Goal: Task Accomplishment & Management: Use online tool/utility

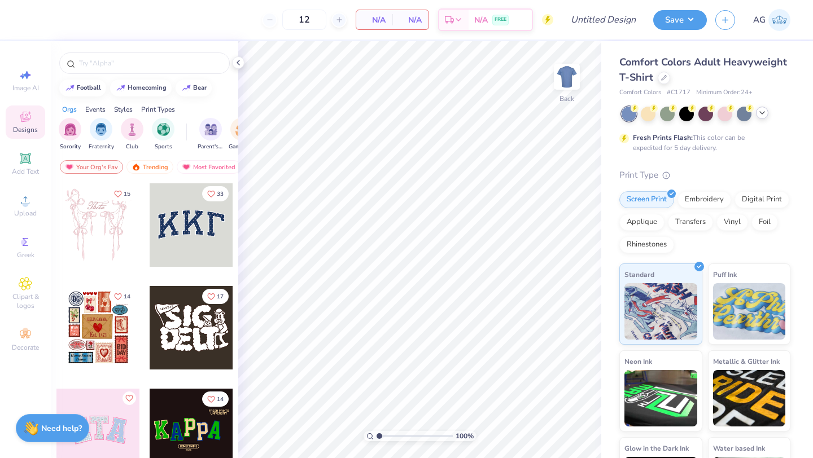
click at [763, 115] on icon at bounding box center [762, 112] width 9 height 9
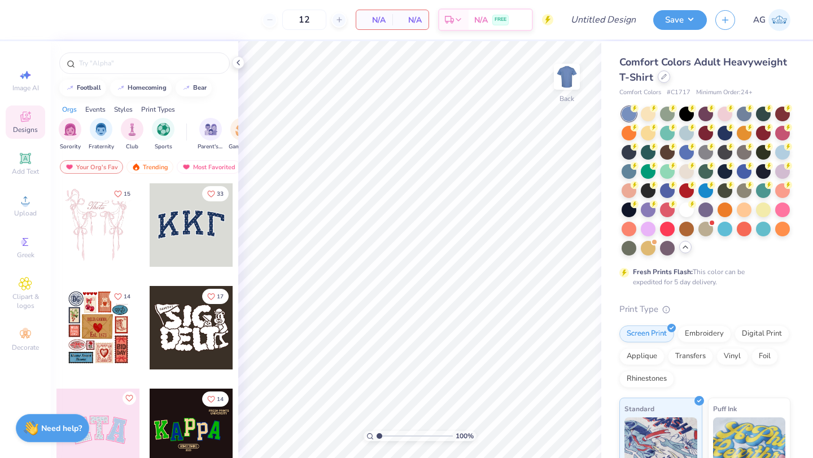
click at [664, 77] on icon at bounding box center [664, 77] width 6 height 6
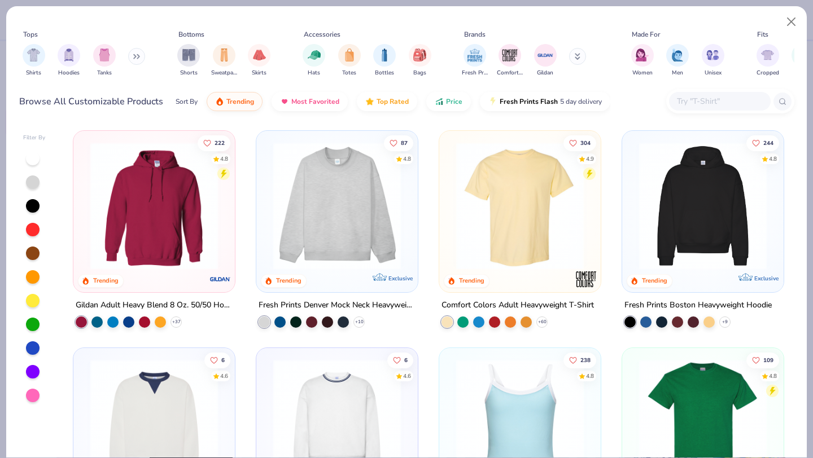
click at [687, 97] on input "text" at bounding box center [719, 101] width 87 height 13
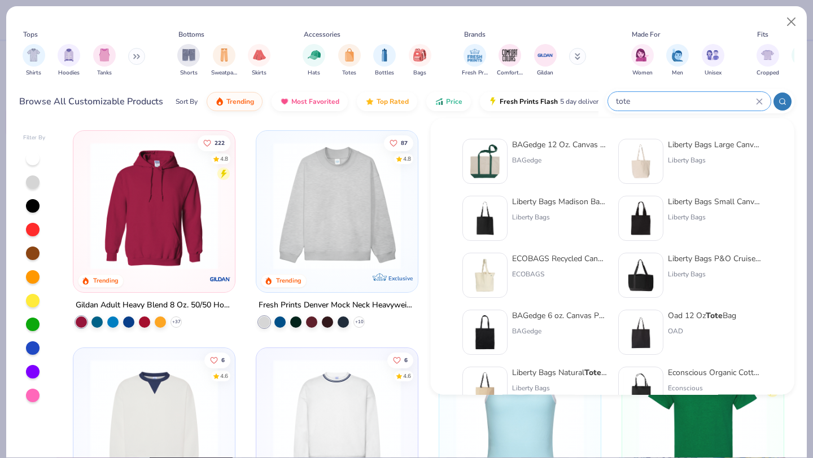
type input "tote"
click at [568, 147] on div "BAGedge 12 Oz. Canvas Boat Tote" at bounding box center [559, 145] width 95 height 12
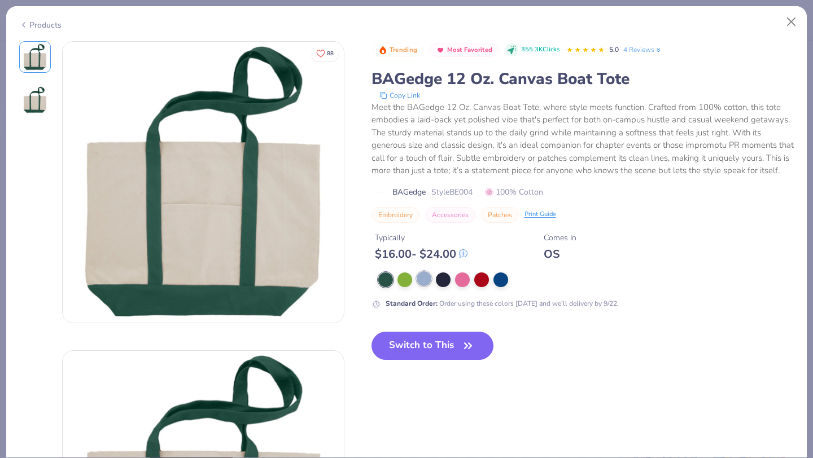
click at [421, 282] on div at bounding box center [424, 279] width 15 height 15
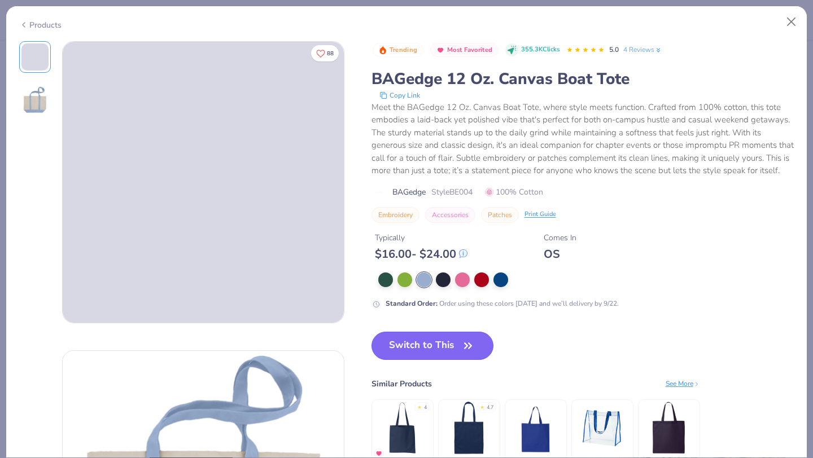
click at [403, 341] on button "Switch to This" at bounding box center [432, 346] width 123 height 28
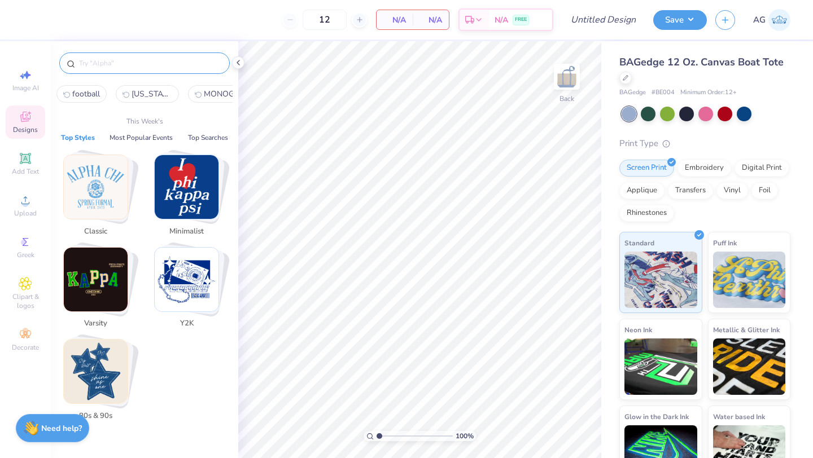
click at [129, 58] on input "text" at bounding box center [150, 63] width 145 height 11
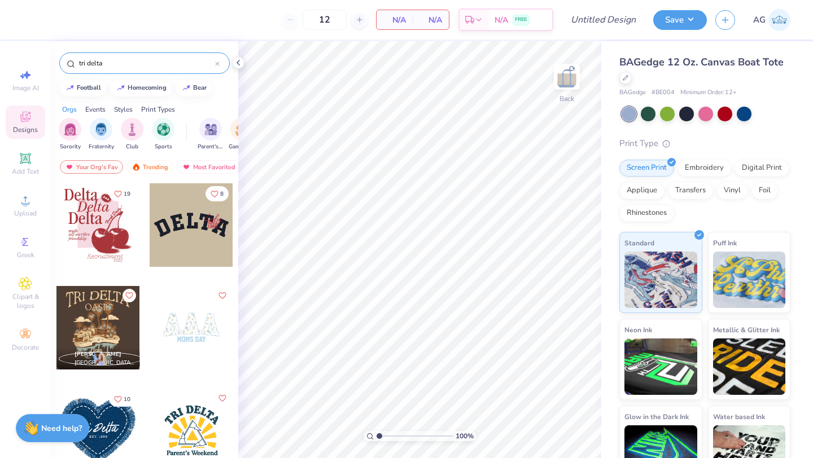
type input "tri delta"
click at [190, 313] on div at bounding box center [192, 328] width 84 height 84
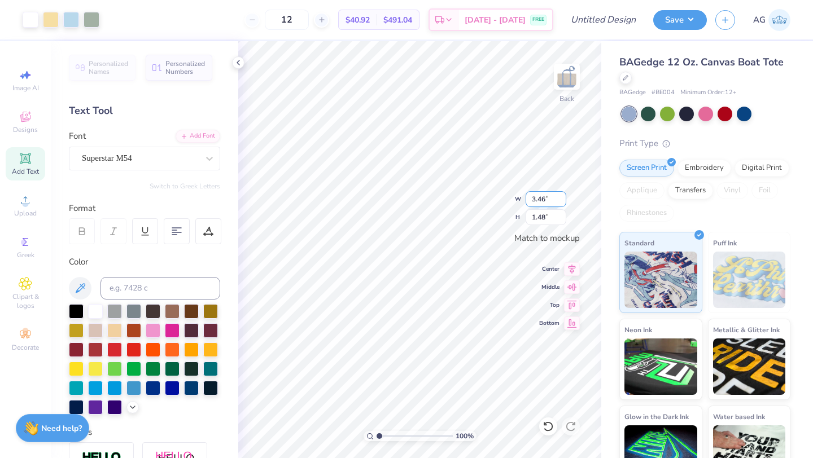
click at [545, 199] on input "3.46" at bounding box center [546, 199] width 41 height 16
click at [552, 198] on input "3.46" at bounding box center [546, 199] width 41 height 16
type input "3"
type input "4.00"
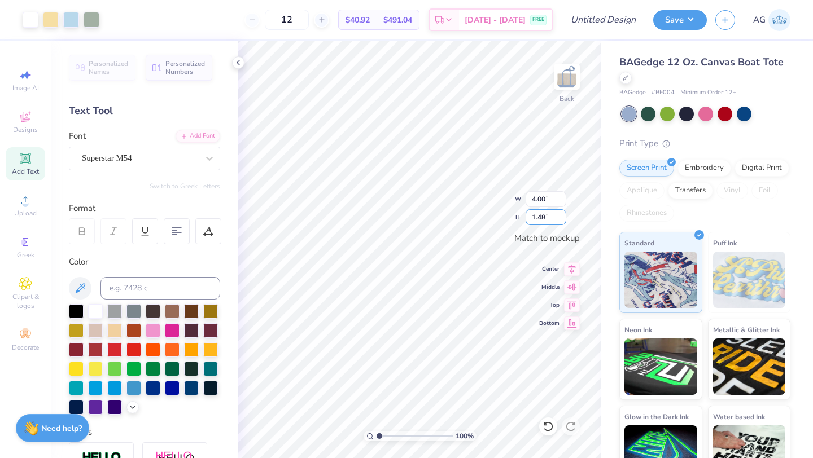
drag, startPoint x: 546, startPoint y: 217, endPoint x: 263, endPoint y: 5, distance: 354.0
click at [532, 217] on input "1.48" at bounding box center [546, 217] width 41 height 16
click at [545, 218] on input "1.48" at bounding box center [546, 217] width 41 height 16
click at [544, 217] on input "1.48" at bounding box center [546, 217] width 41 height 16
click at [561, 214] on input "1.49" at bounding box center [546, 217] width 41 height 16
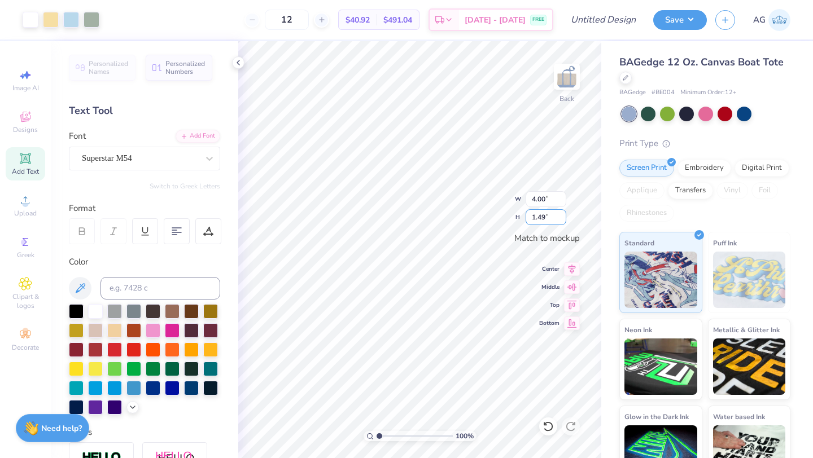
click at [561, 214] on input "1.5" at bounding box center [546, 217] width 41 height 16
type input "1.51"
click at [561, 214] on input "1.51" at bounding box center [546, 217] width 41 height 16
click at [549, 217] on input "1.51" at bounding box center [546, 217] width 41 height 16
type input "3.50"
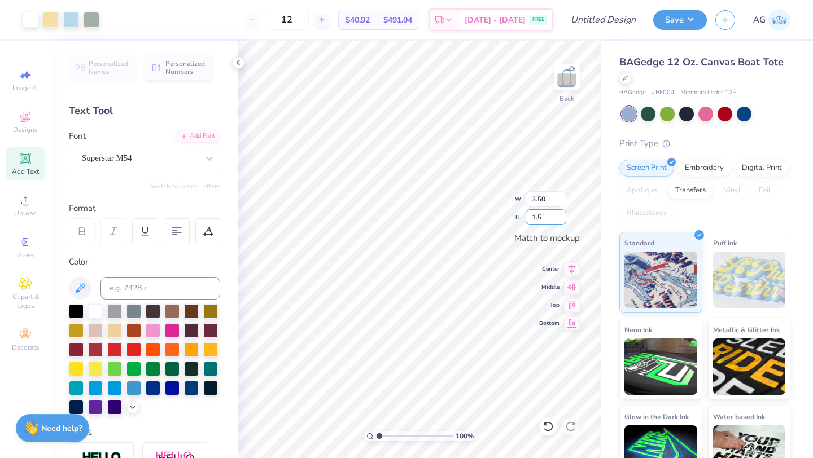
type input "1.5"
click at [35, 124] on div "Designs" at bounding box center [26, 122] width 40 height 33
click at [24, 124] on div "Designs" at bounding box center [26, 122] width 40 height 33
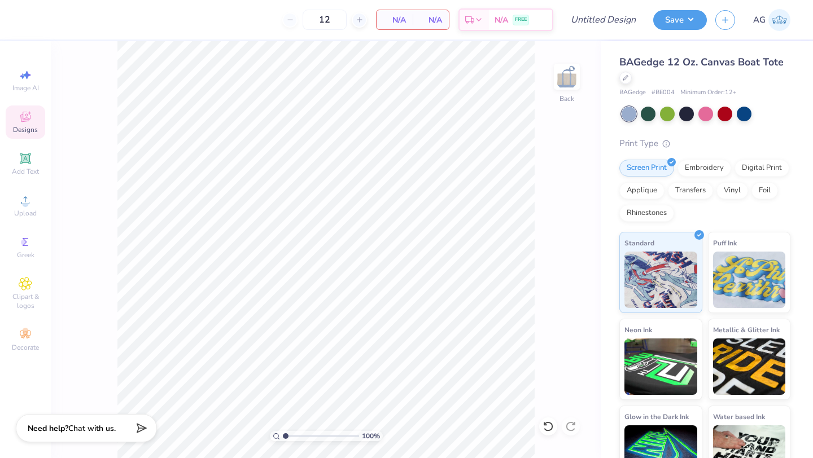
click at [23, 125] on span "Designs" at bounding box center [25, 129] width 25 height 9
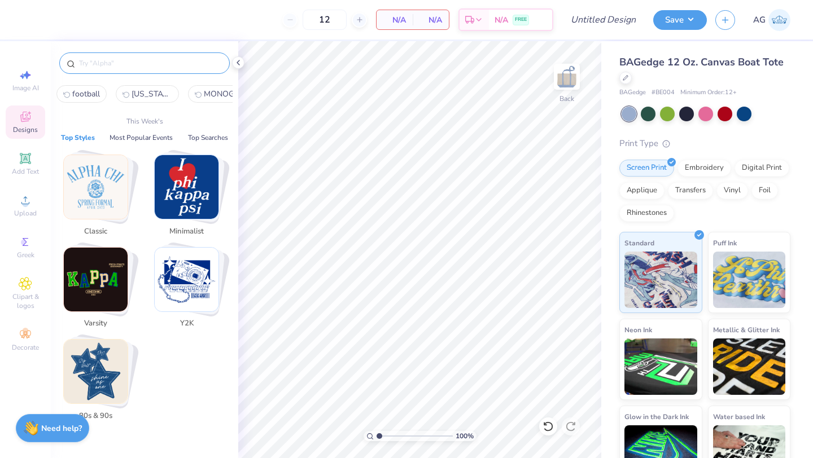
click at [138, 65] on input "text" at bounding box center [150, 63] width 145 height 11
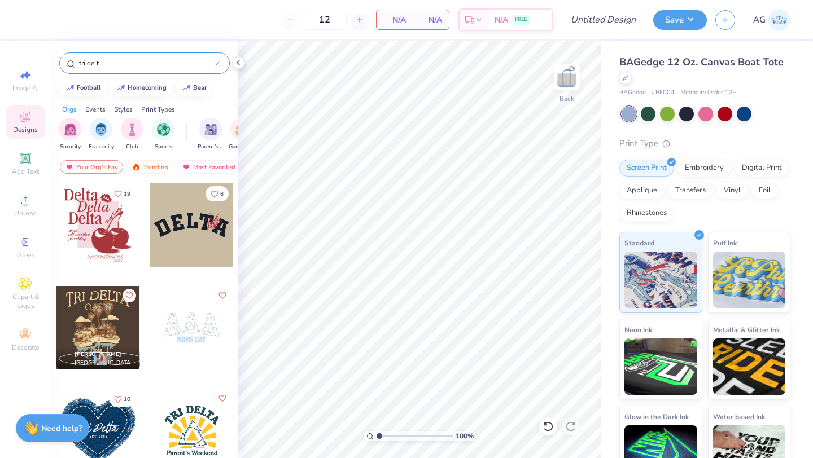
type input "tri delt"
click at [179, 331] on div at bounding box center [192, 328] width 84 height 84
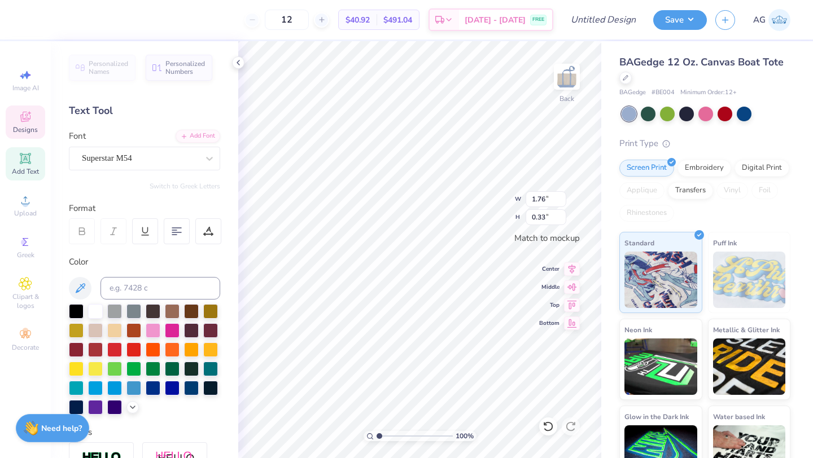
type textarea "d"
click at [617, 18] on input "Design Title" at bounding box center [616, 19] width 55 height 23
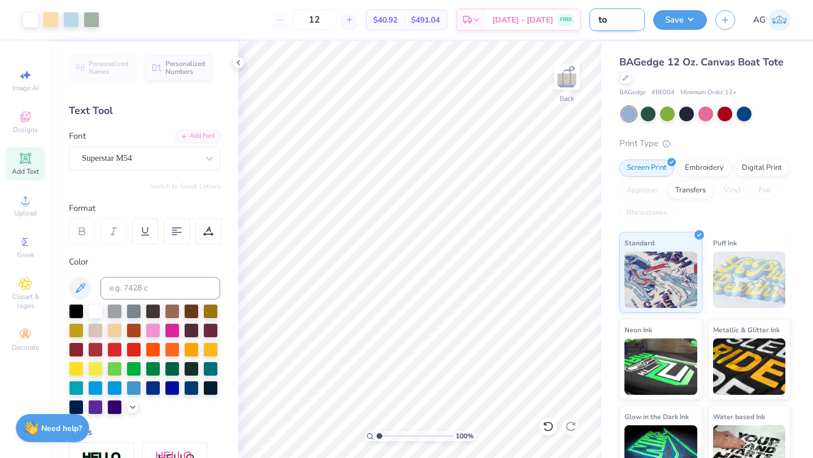
type input "t"
type input "DDD Tote Bag!"
click at [679, 11] on button "Save" at bounding box center [680, 18] width 54 height 20
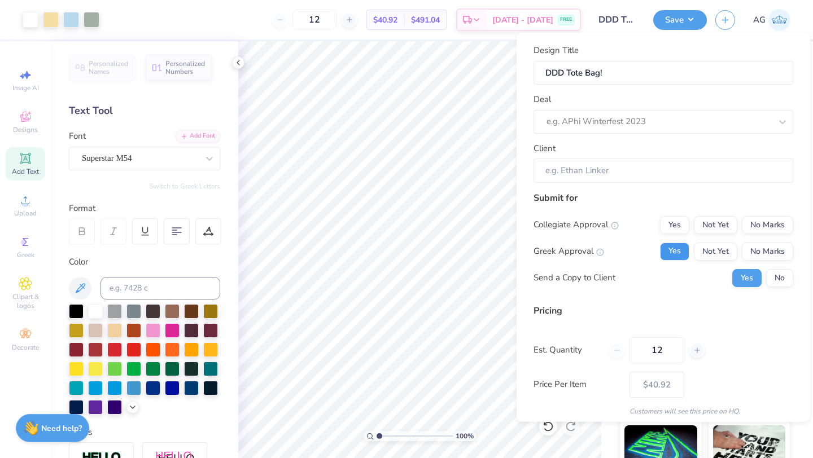
click at [664, 247] on button "Yes" at bounding box center [674, 251] width 29 height 18
click at [755, 227] on button "No Marks" at bounding box center [767, 225] width 51 height 18
type input "$40.92"
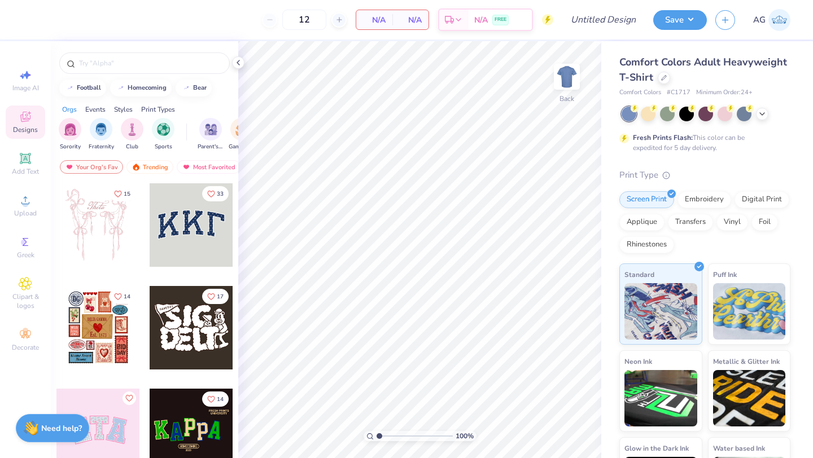
click at [768, 112] on div at bounding box center [706, 114] width 169 height 15
click at [759, 113] on icon at bounding box center [762, 112] width 9 height 9
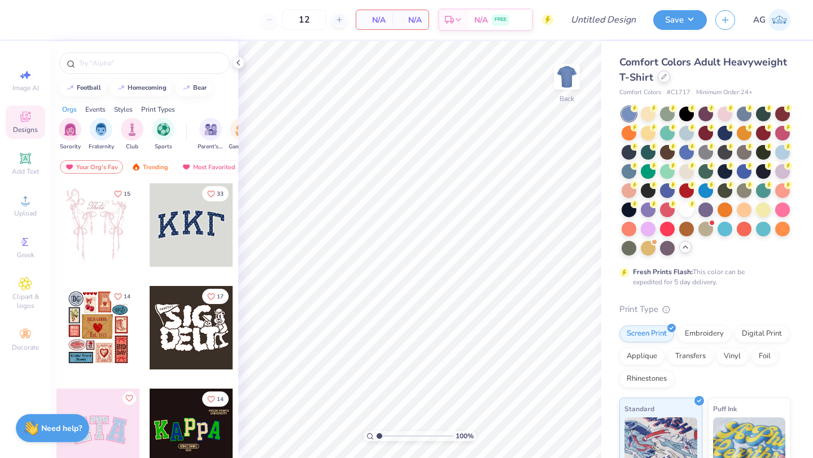
click at [661, 80] on div at bounding box center [664, 77] width 12 height 12
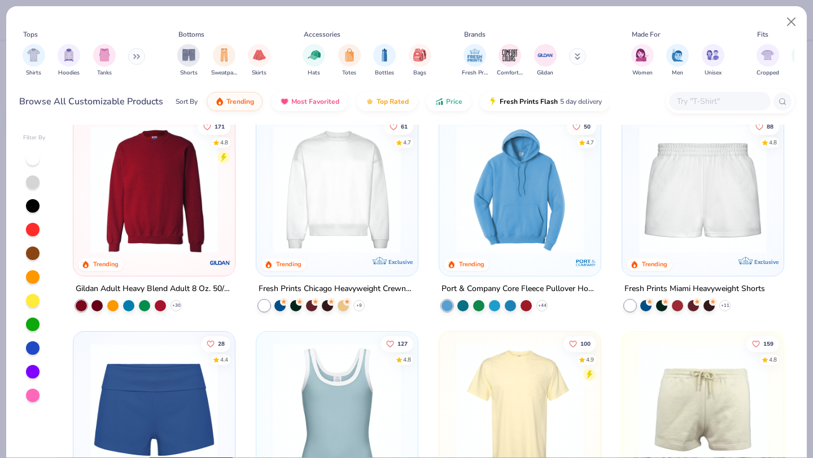
scroll to position [681, 0]
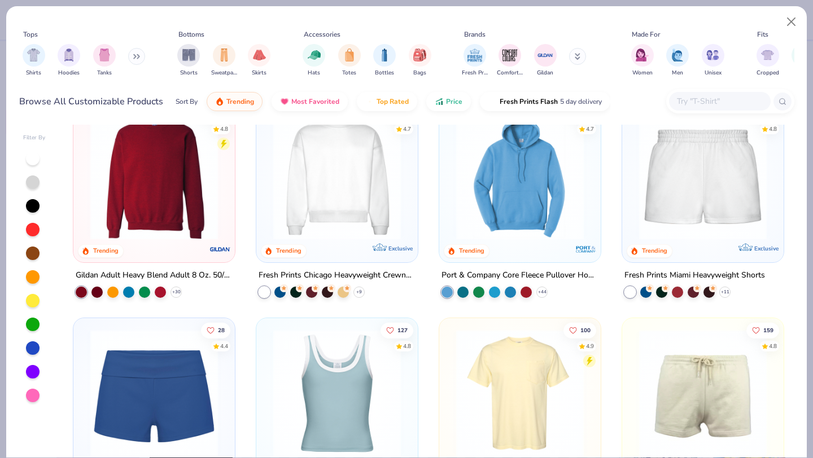
click at [367, 207] on img at bounding box center [337, 176] width 139 height 128
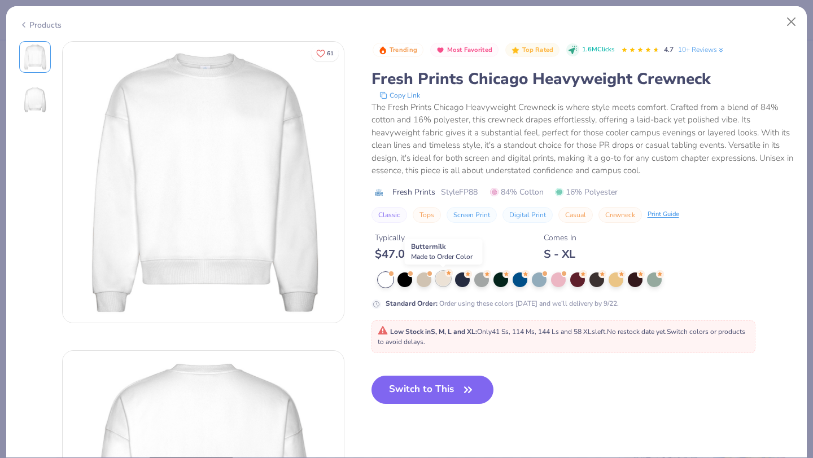
click at [447, 281] on div at bounding box center [443, 279] width 15 height 15
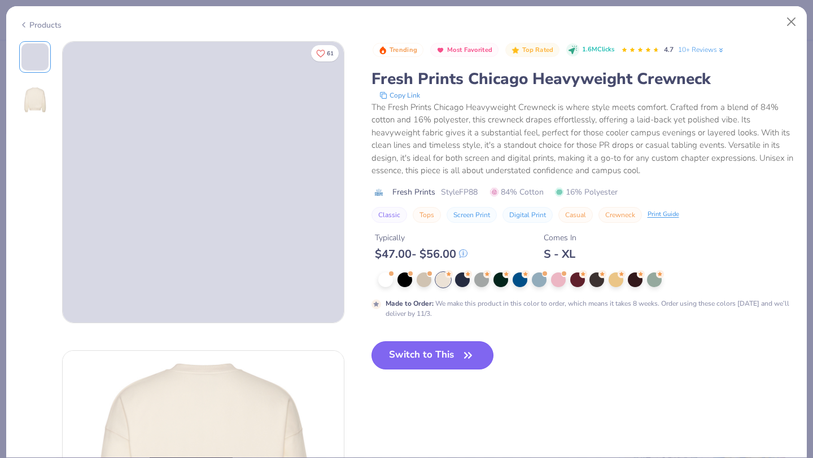
click at [457, 362] on button "Switch to This" at bounding box center [432, 356] width 123 height 28
type input "50"
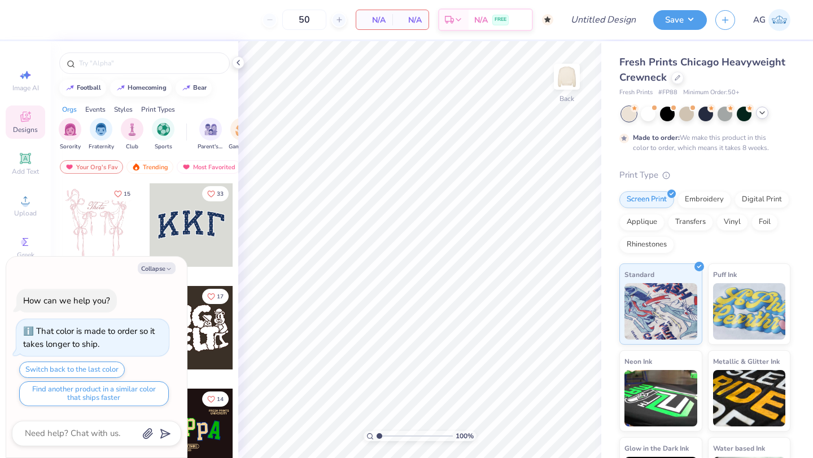
type textarea "x"
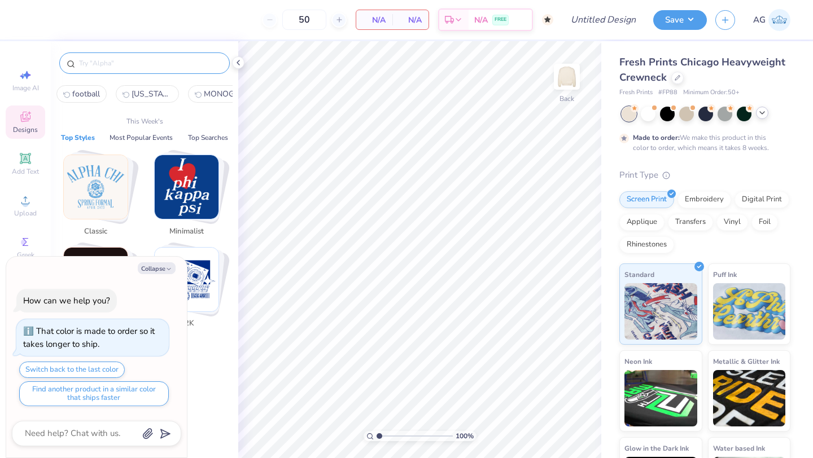
click at [110, 60] on input "text" at bounding box center [150, 63] width 145 height 11
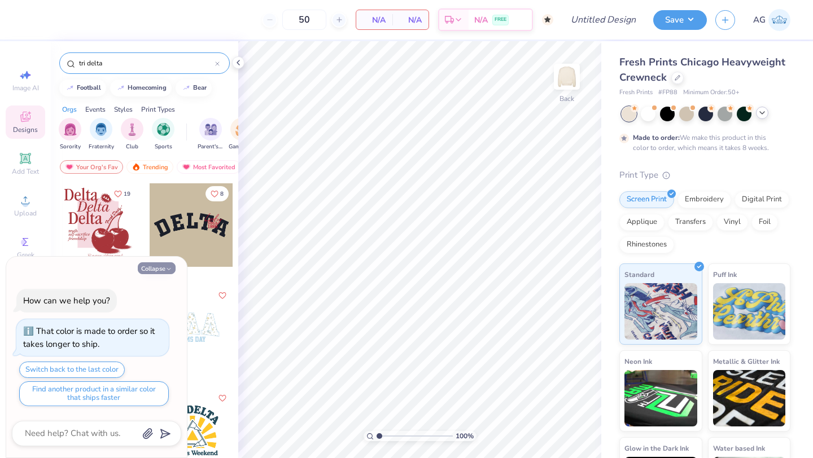
type input "tri delta"
click at [158, 270] on button "Collapse" at bounding box center [157, 269] width 38 height 12
type textarea "x"
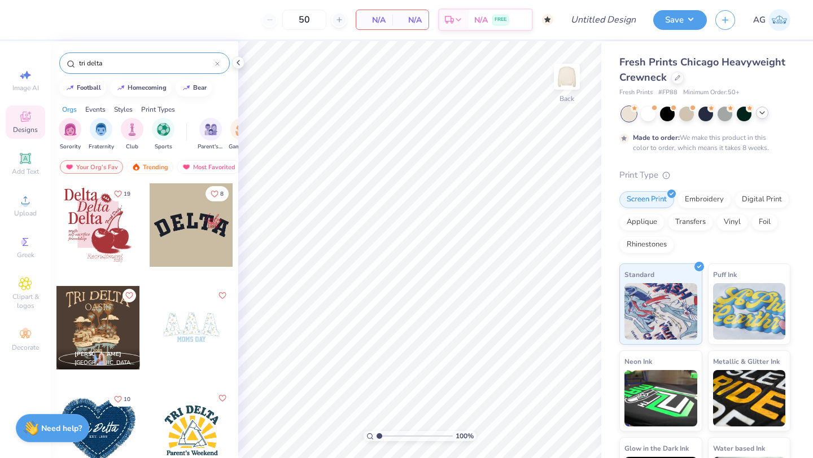
click at [191, 299] on div at bounding box center [192, 328] width 84 height 84
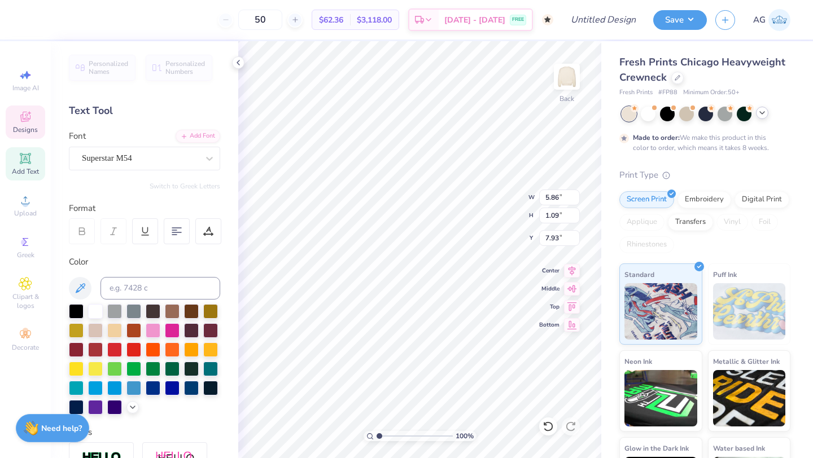
type textarea "mom"
click at [184, 160] on div "Superstar M54" at bounding box center [140, 159] width 119 height 18
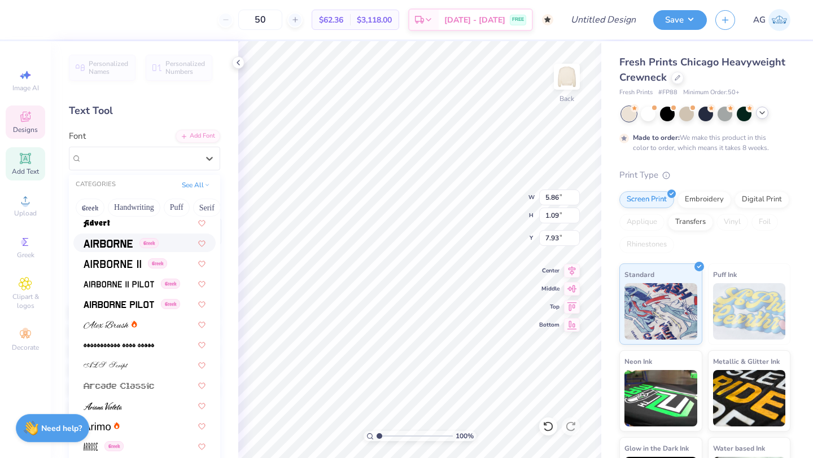
scroll to position [231, 0]
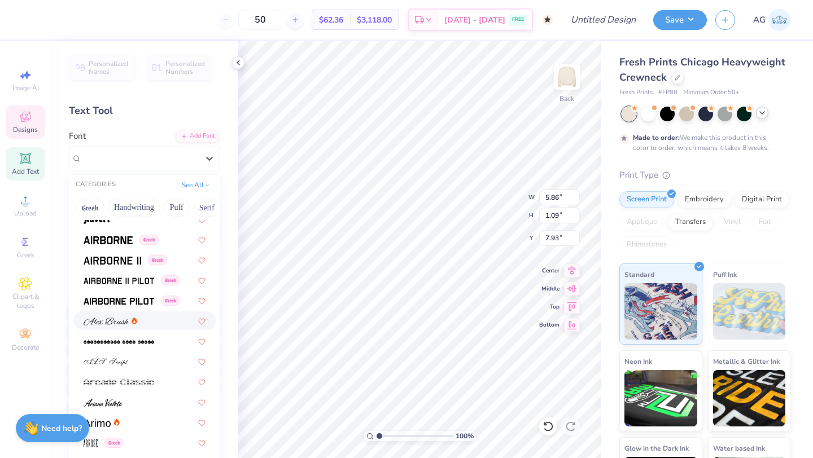
click at [157, 317] on div at bounding box center [145, 321] width 122 height 12
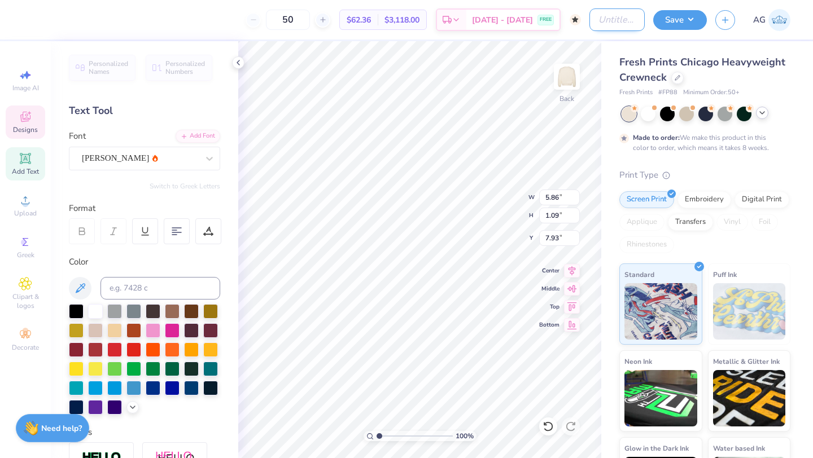
click at [589, 18] on input "Design Title" at bounding box center [616, 19] width 55 height 23
type input "o"
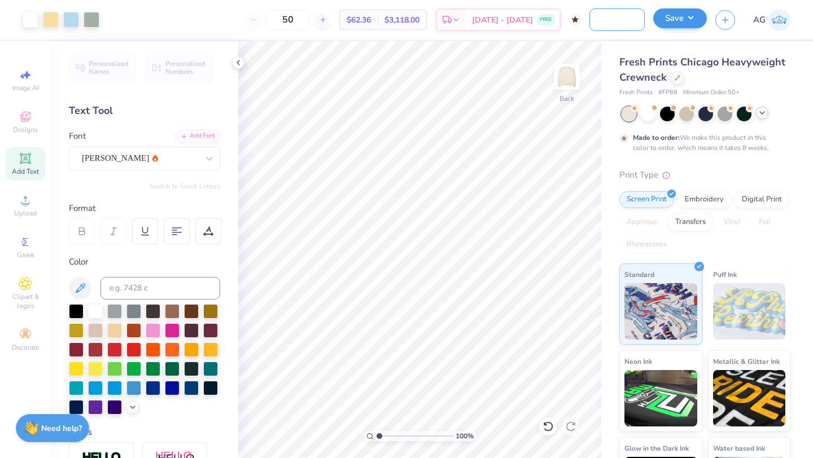
type input "Mom: DDD Crewneck"
click at [667, 21] on button "Save" at bounding box center [680, 18] width 54 height 20
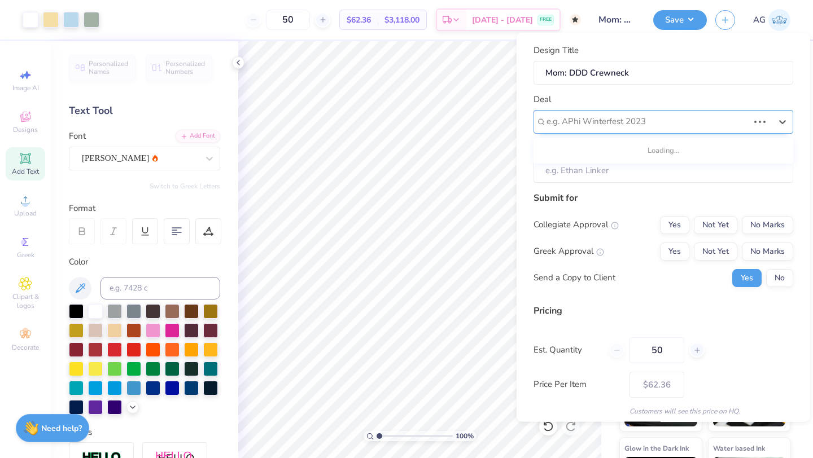
click at [637, 130] on div "e.g. APhi Winterfest 2023" at bounding box center [664, 122] width 260 height 24
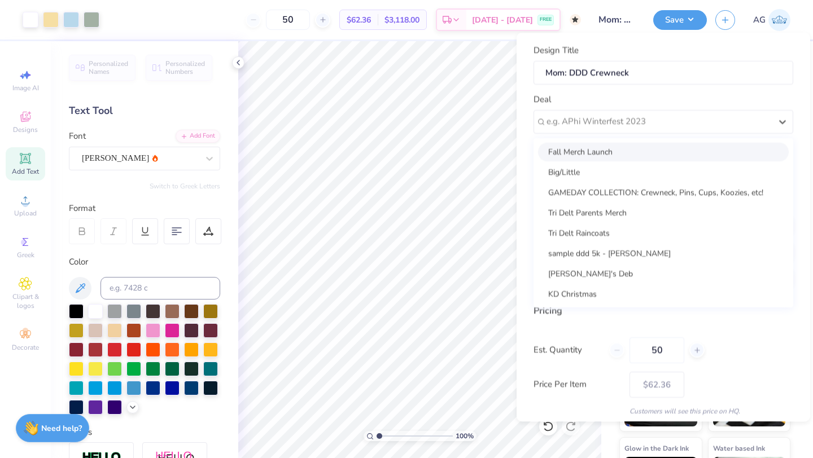
click at [623, 152] on div "Fall Merch Launch" at bounding box center [663, 151] width 251 height 19
type input "Eliza Douglass Tharp"
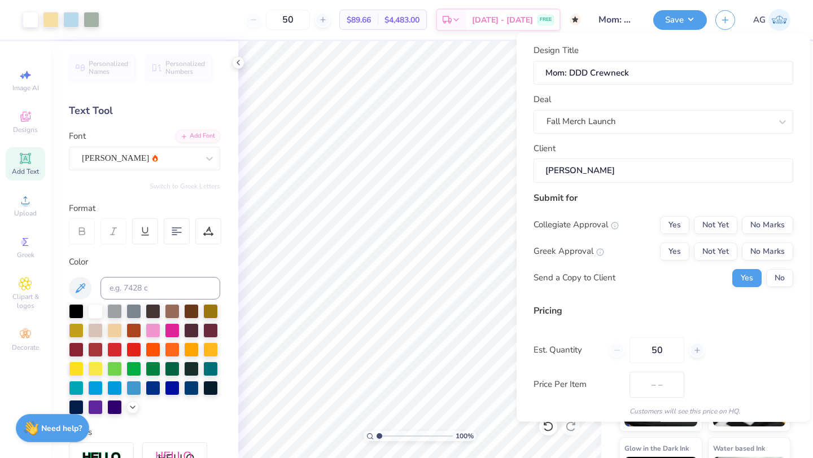
type input "$89.66"
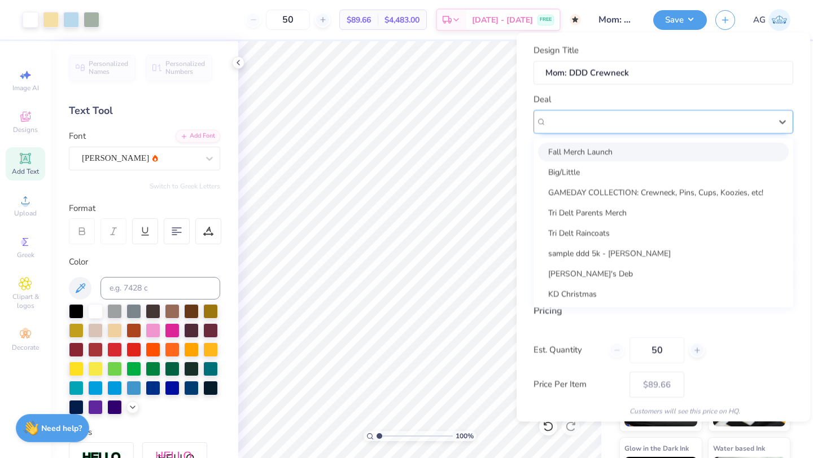
click at [619, 121] on div "Fall Merch Launch" at bounding box center [658, 122] width 227 height 18
click at [616, 215] on div "Tri Delt Parents Merch" at bounding box center [663, 212] width 251 height 19
type input "Eliza Douglass"
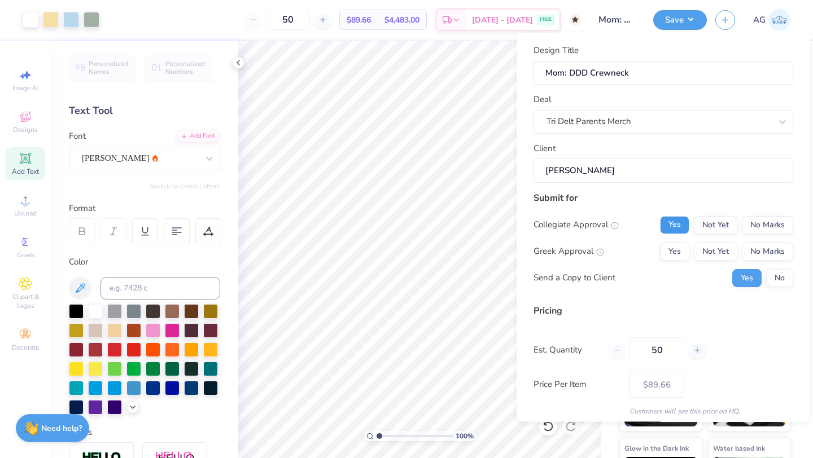
click at [683, 230] on button "Yes" at bounding box center [674, 225] width 29 height 18
click at [669, 249] on button "Yes" at bounding box center [674, 251] width 29 height 18
click at [755, 230] on button "No Marks" at bounding box center [767, 225] width 51 height 18
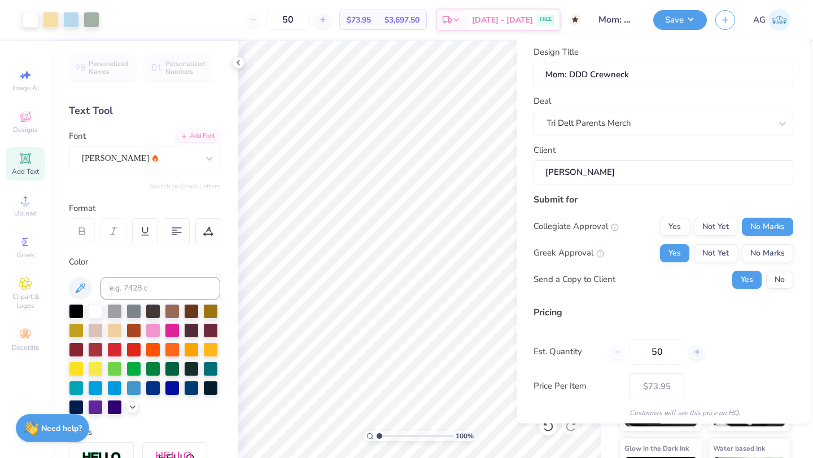
scroll to position [41, 0]
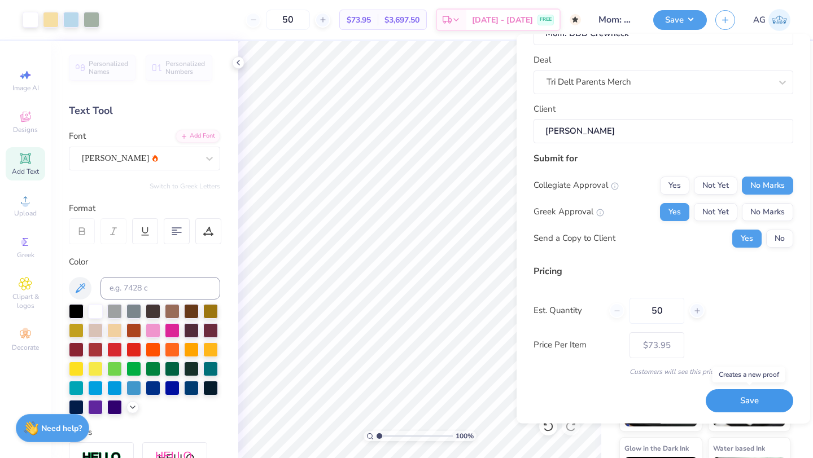
click at [728, 395] on button "Save" at bounding box center [750, 401] width 88 height 23
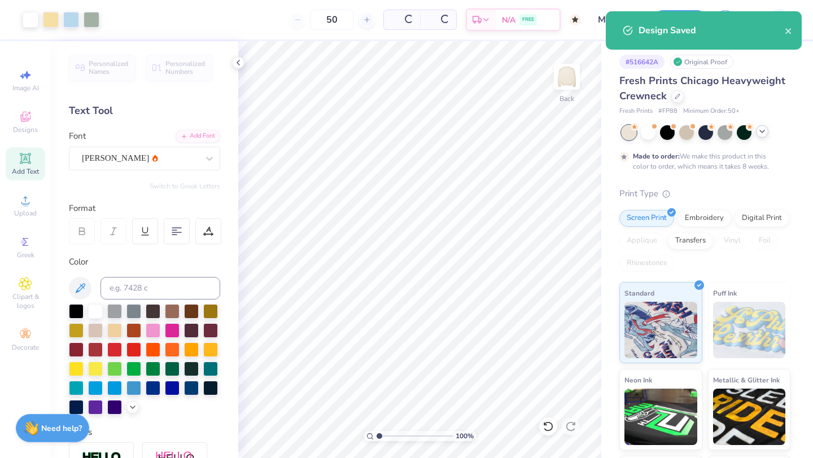
type input "$62.36"
click at [680, 95] on div at bounding box center [677, 95] width 12 height 12
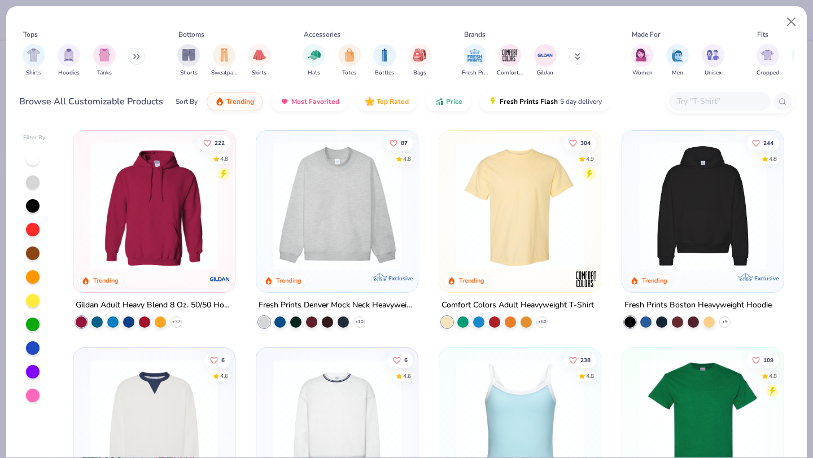
click at [686, 99] on input "text" at bounding box center [719, 101] width 87 height 13
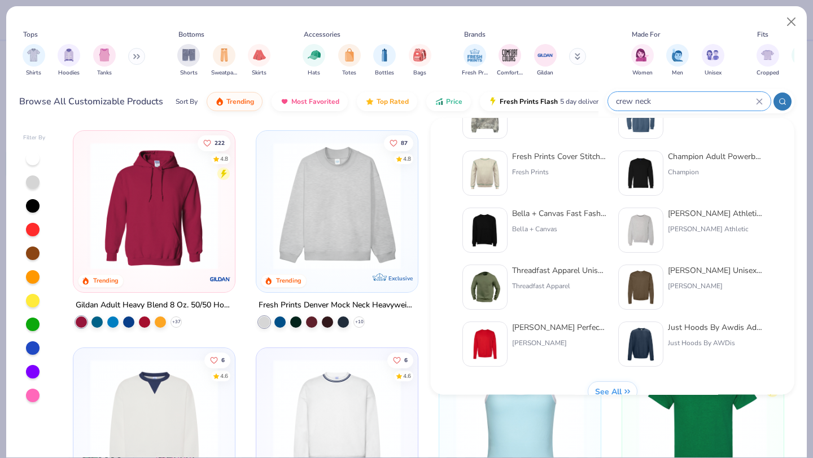
scroll to position [464, 0]
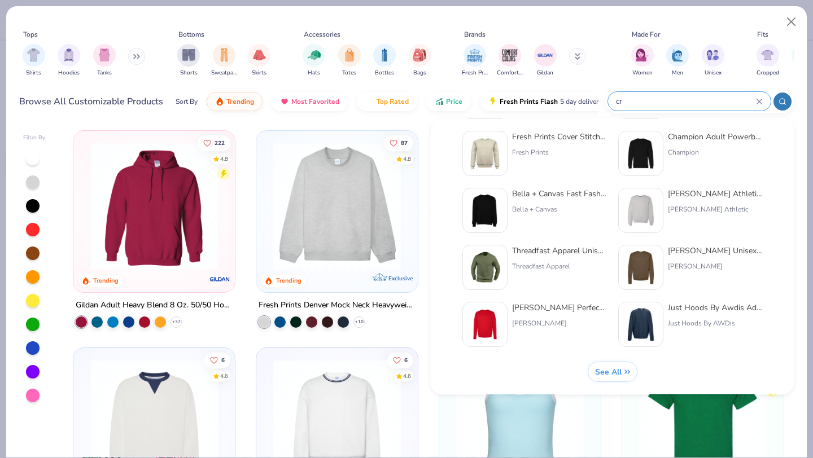
type input "c"
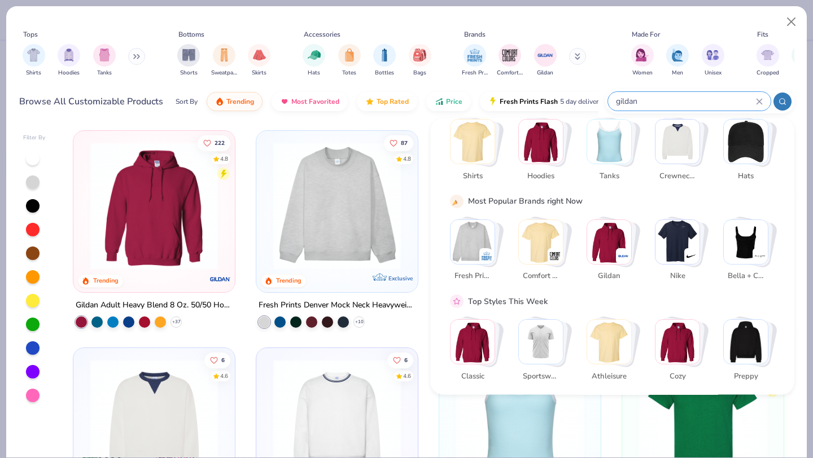
scroll to position [0, 0]
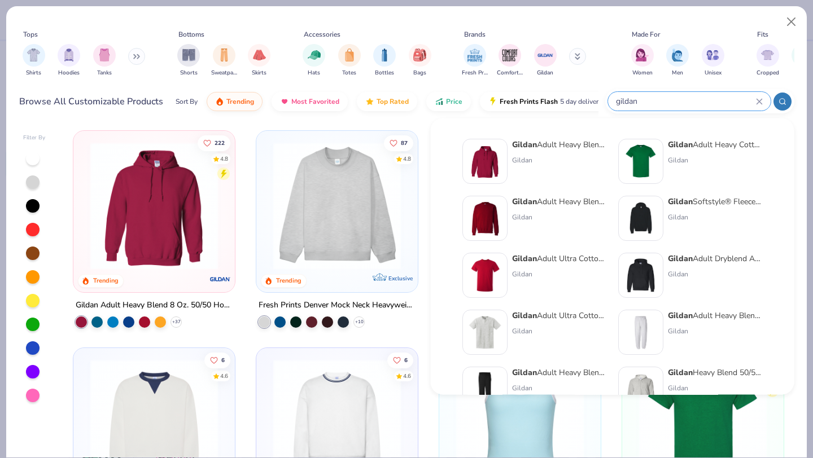
type input "gildan"
click at [592, 208] on div "Gildan Adult Heavy Blend Adult 8 Oz. 50/50 Fleece Crew Gildan" at bounding box center [559, 218] width 95 height 45
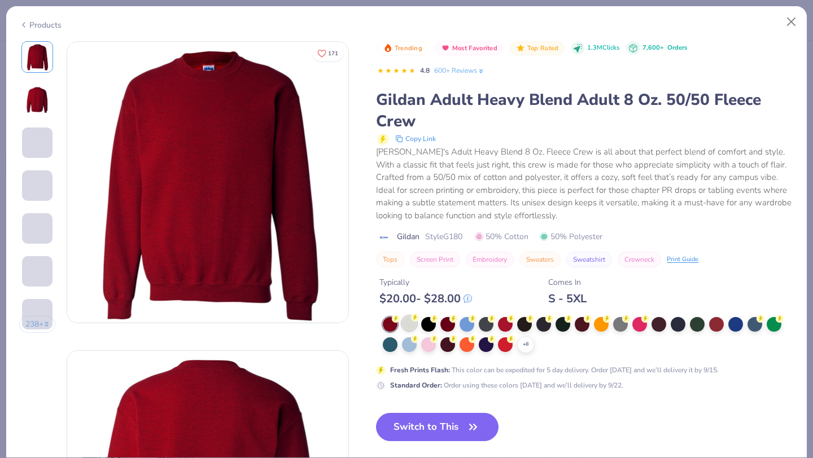
click at [410, 322] on div at bounding box center [409, 323] width 15 height 15
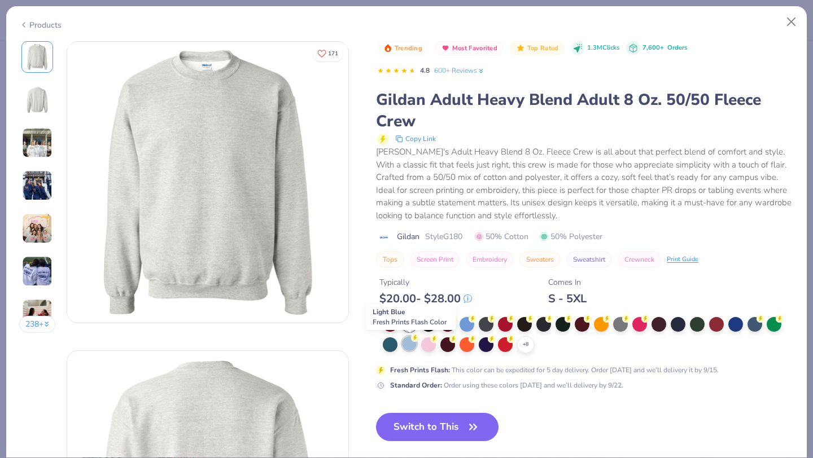
click at [410, 344] on div at bounding box center [409, 343] width 15 height 15
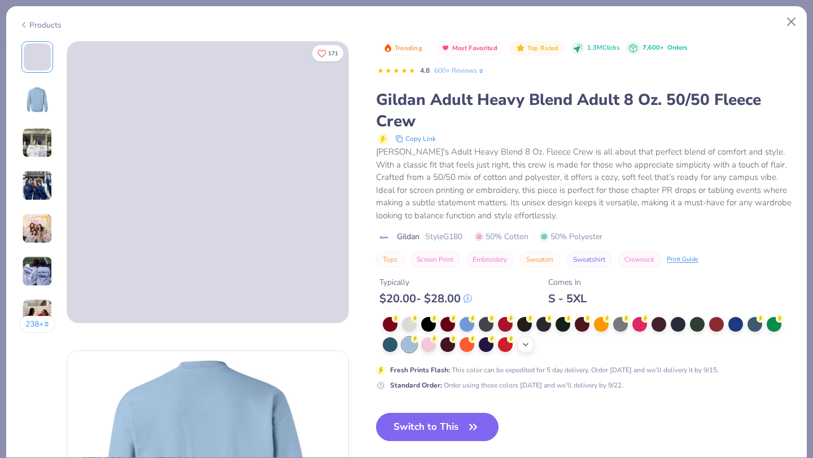
click at [531, 344] on div "+ 8" at bounding box center [525, 344] width 17 height 17
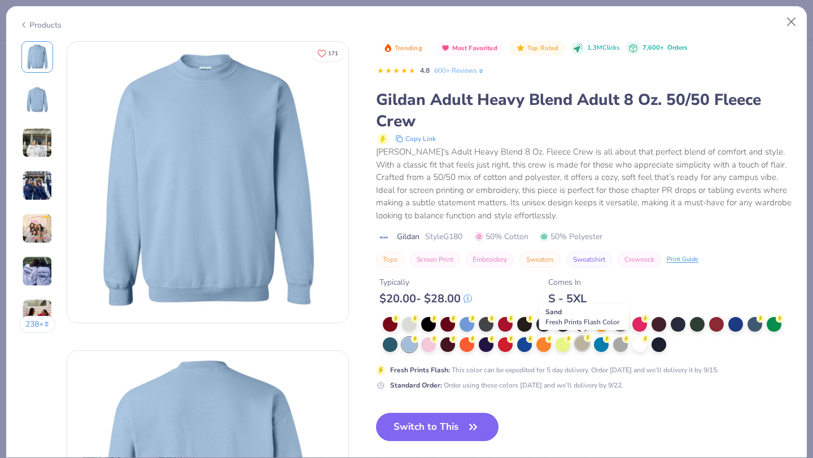
click at [587, 346] on div at bounding box center [582, 343] width 15 height 15
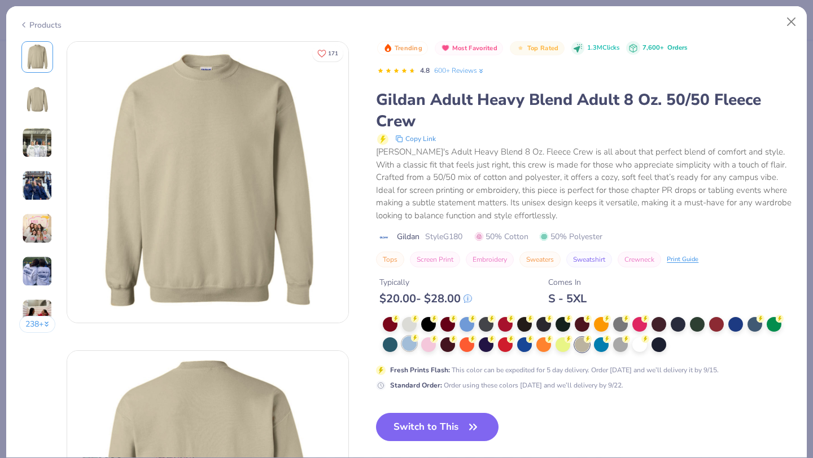
click at [407, 343] on div at bounding box center [409, 343] width 15 height 15
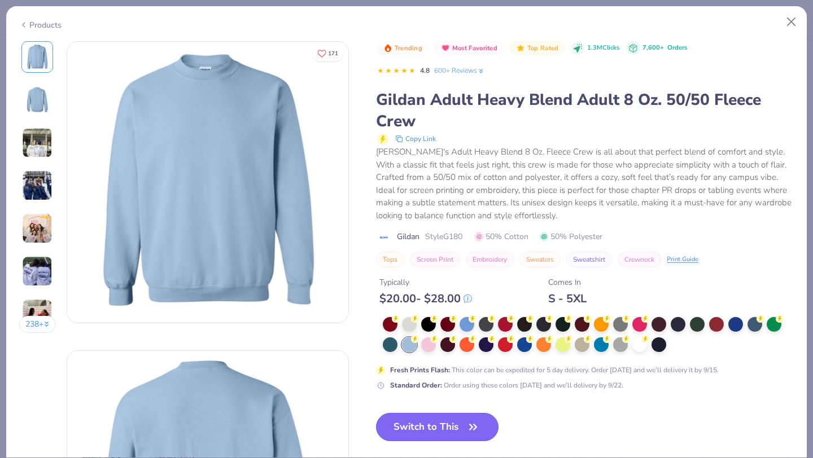
click at [404, 431] on button "Switch to This" at bounding box center [437, 427] width 123 height 28
click at [469, 424] on icon "button" at bounding box center [473, 427] width 16 height 16
click at [427, 427] on button "Switch to This" at bounding box center [437, 427] width 123 height 28
click at [442, 431] on button "Switch to This" at bounding box center [437, 427] width 123 height 28
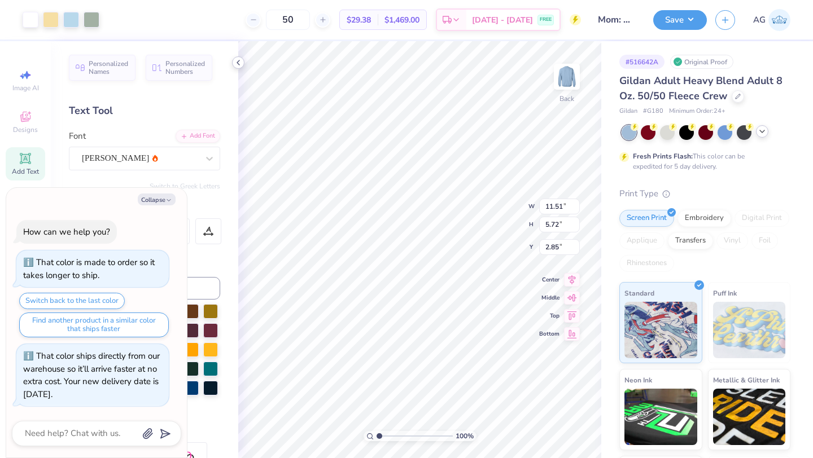
click at [73, 21] on div at bounding box center [71, 20] width 16 height 16
click at [71, 20] on div at bounding box center [71, 20] width 16 height 16
click at [234, 63] on icon at bounding box center [238, 62] width 9 height 9
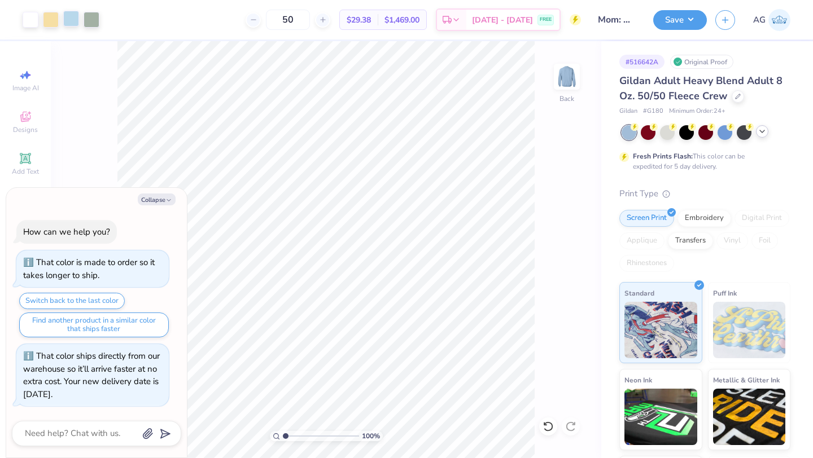
click at [70, 19] on div at bounding box center [71, 19] width 16 height 16
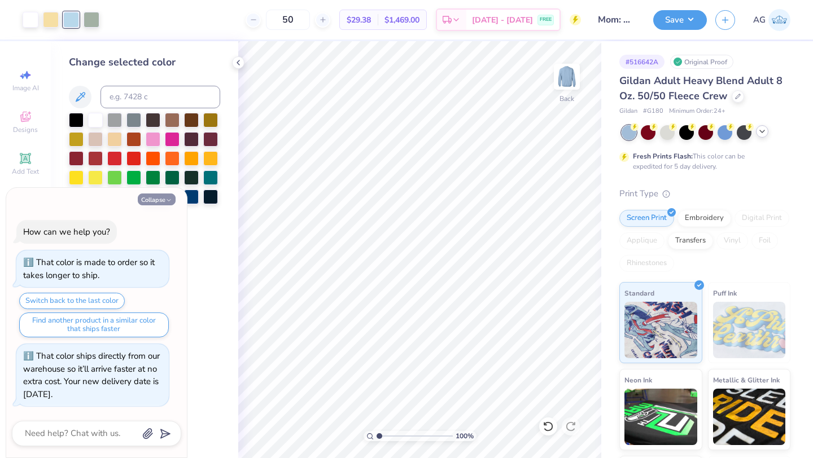
click at [163, 197] on button "Collapse" at bounding box center [157, 200] width 38 height 12
type textarea "x"
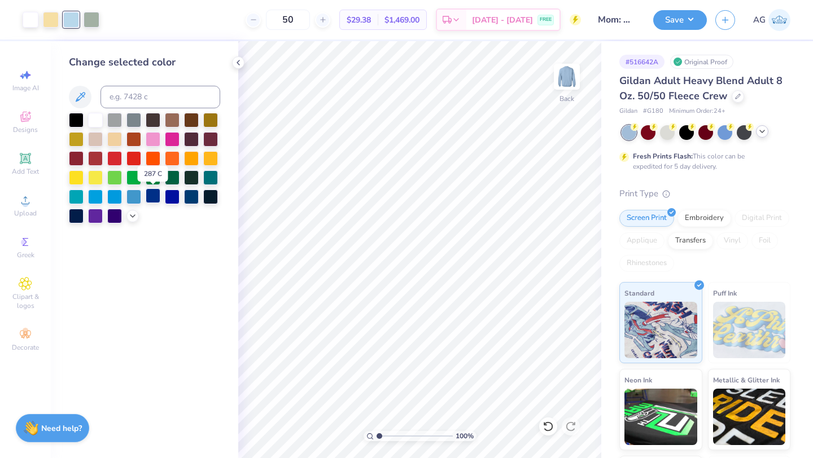
click at [152, 200] on div at bounding box center [153, 196] width 15 height 15
click at [192, 198] on div at bounding box center [191, 196] width 15 height 15
click at [190, 193] on div at bounding box center [191, 196] width 15 height 15
click at [84, 19] on div at bounding box center [92, 19] width 16 height 16
click at [135, 211] on icon at bounding box center [132, 215] width 9 height 9
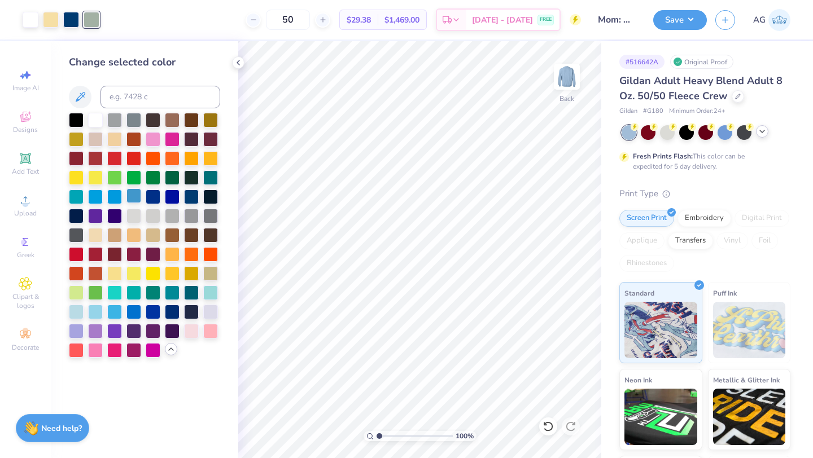
click at [130, 196] on div at bounding box center [133, 196] width 15 height 15
click at [94, 314] on div at bounding box center [95, 311] width 15 height 15
click at [674, 15] on button "Save" at bounding box center [680, 18] width 54 height 20
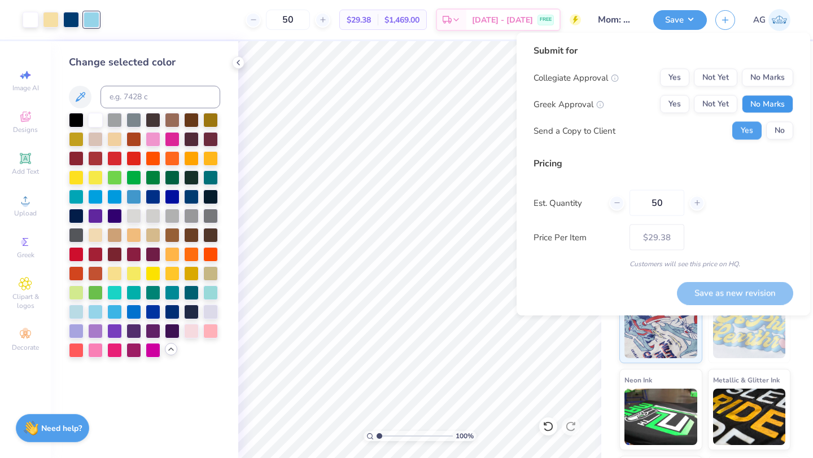
click at [753, 105] on button "No Marks" at bounding box center [767, 104] width 51 height 18
click at [672, 106] on button "Yes" at bounding box center [674, 104] width 29 height 18
click at [758, 79] on button "No Marks" at bounding box center [767, 78] width 51 height 18
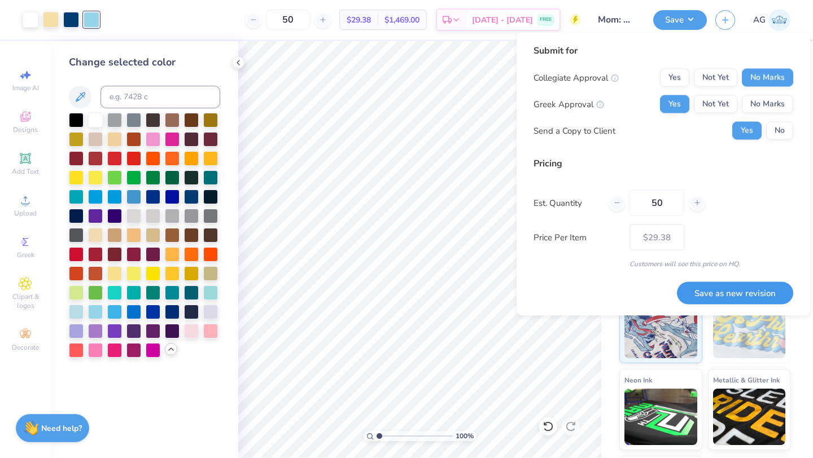
click at [740, 290] on button "Save as new revision" at bounding box center [735, 293] width 116 height 23
type input "$29.38"
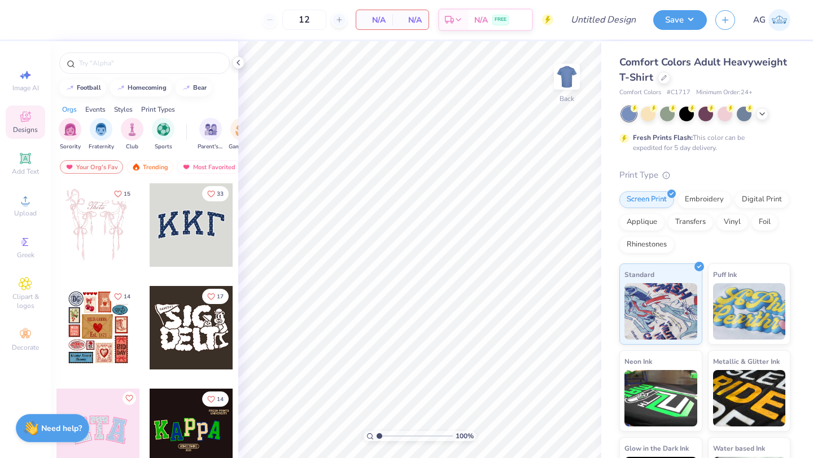
click at [709, 75] on div "Comfort Colors Adult Heavyweight T-Shirt" at bounding box center [704, 70] width 171 height 30
click at [666, 78] on div at bounding box center [664, 77] width 12 height 12
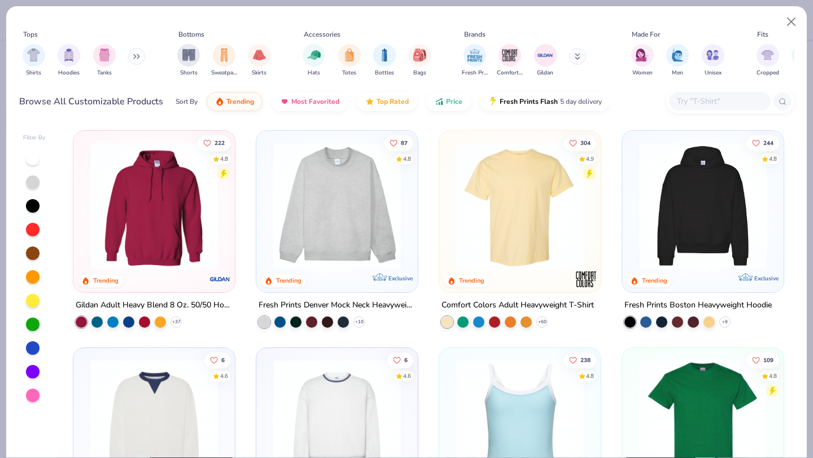
click at [681, 102] on input "text" at bounding box center [719, 101] width 87 height 13
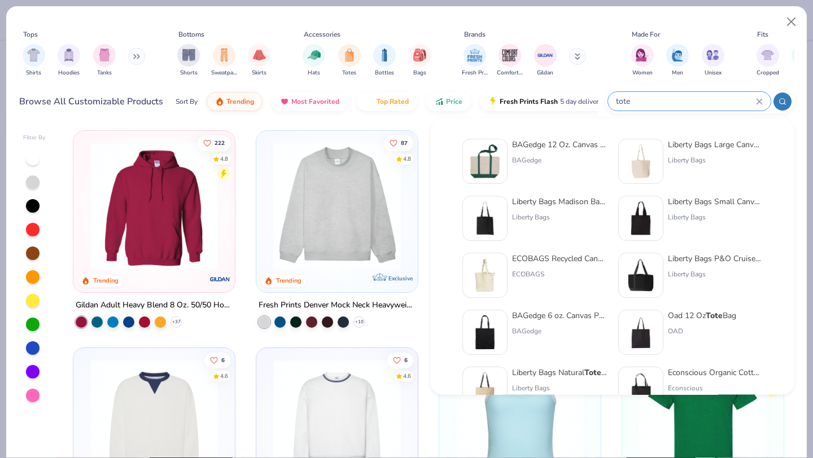
type input "tote"
click at [501, 152] on img at bounding box center [484, 161] width 35 height 35
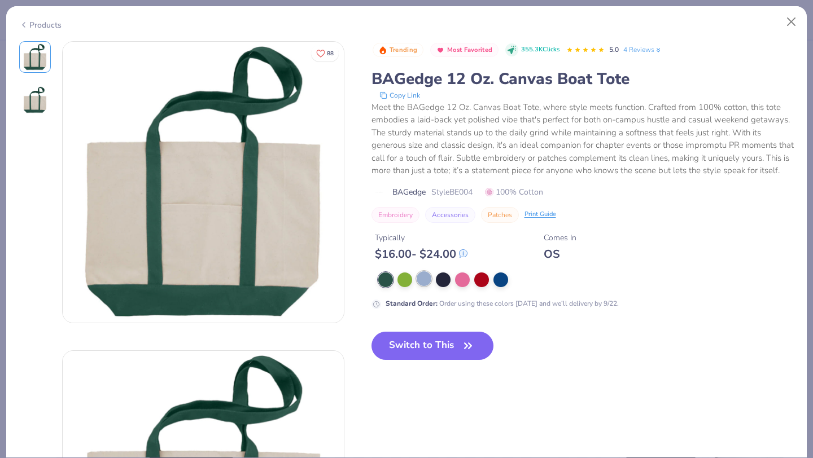
click at [422, 278] on div at bounding box center [424, 279] width 15 height 15
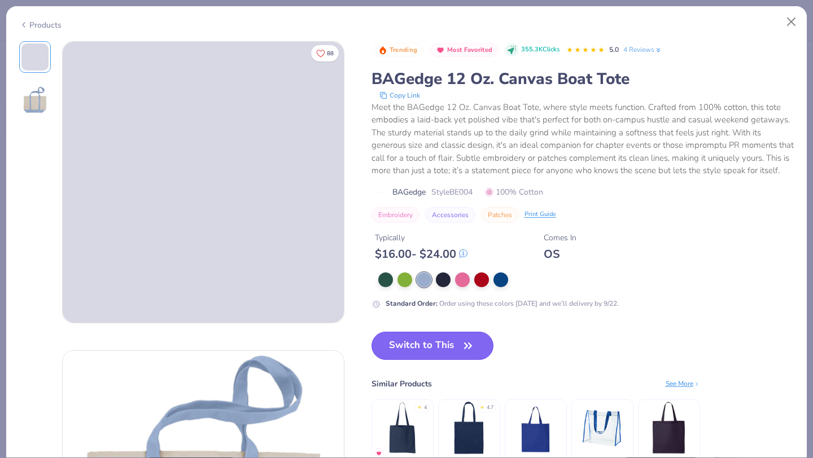
click at [422, 342] on button "Switch to This" at bounding box center [432, 346] width 123 height 28
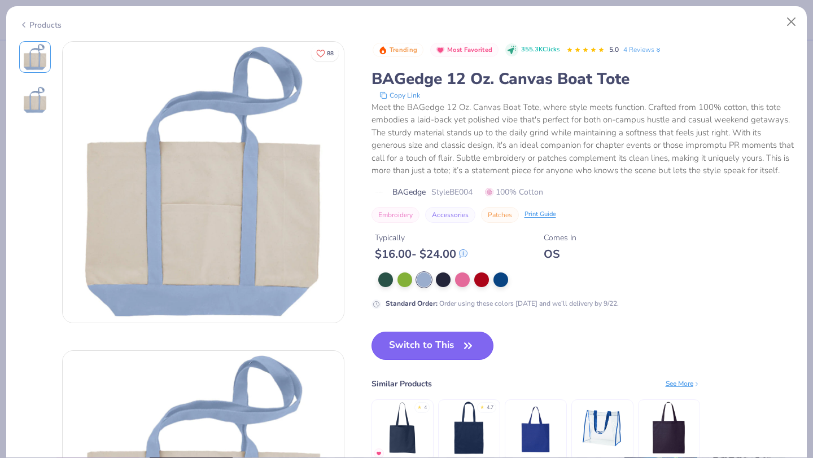
click at [441, 350] on button "Switch to This" at bounding box center [432, 346] width 123 height 28
click at [436, 342] on button "Switch to This" at bounding box center [432, 346] width 123 height 28
click at [443, 351] on button "Switch to This" at bounding box center [432, 346] width 123 height 28
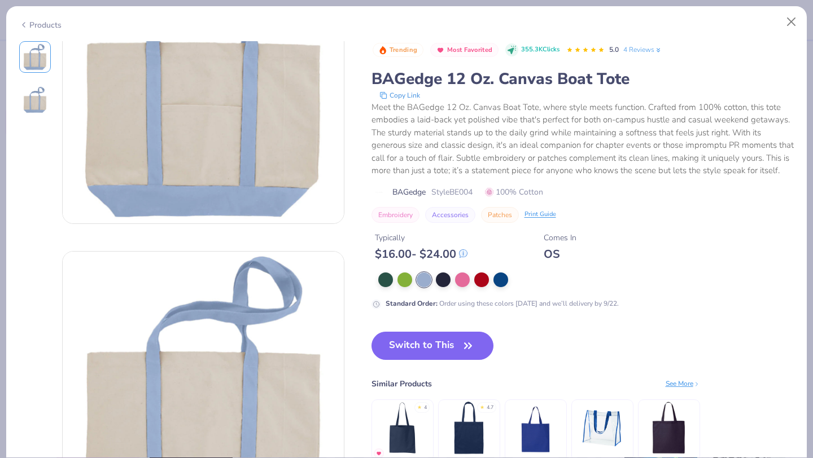
scroll to position [30, 0]
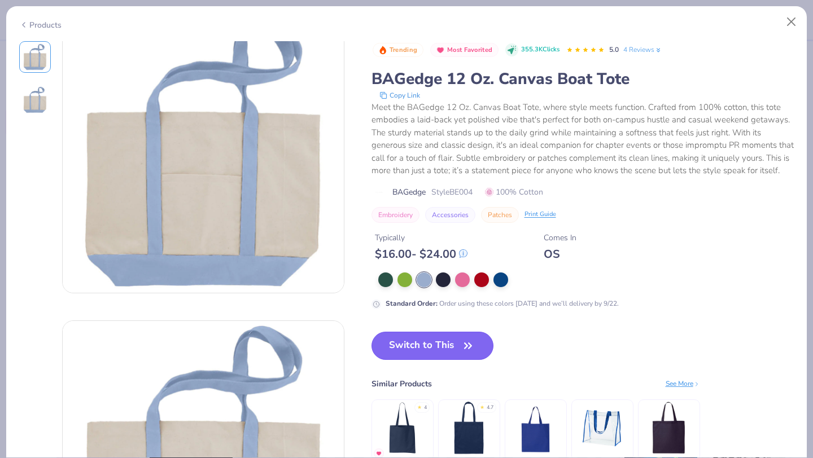
click at [417, 341] on button "Switch to This" at bounding box center [432, 346] width 123 height 28
click at [432, 342] on button "Switch to This" at bounding box center [432, 346] width 123 height 28
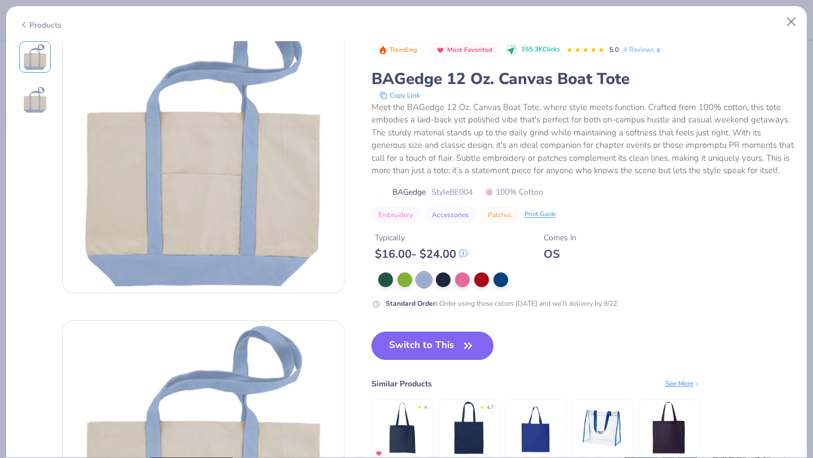
click at [456, 340] on button "Switch to This" at bounding box center [432, 346] width 123 height 28
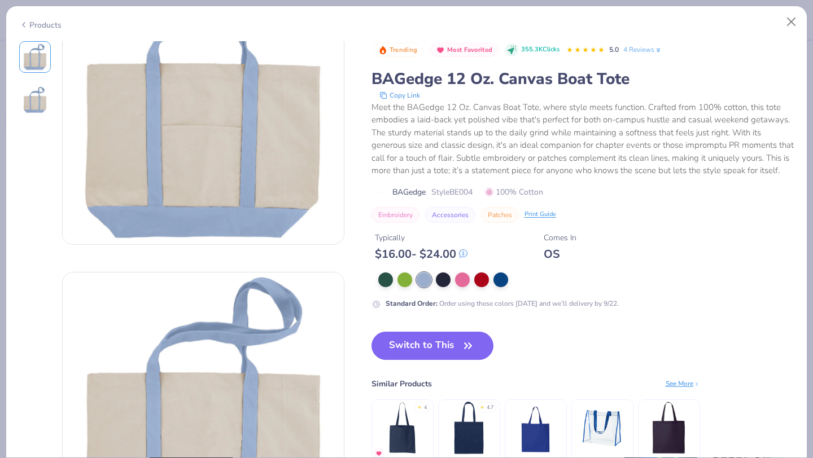
scroll to position [91, 0]
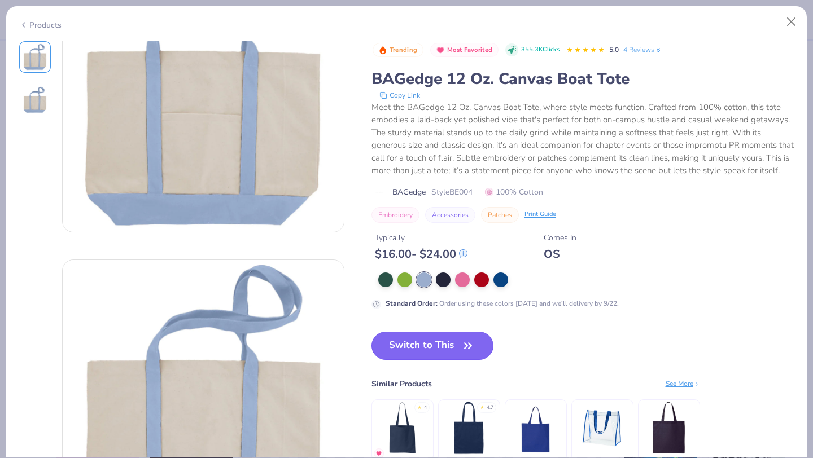
click at [452, 348] on button "Switch to This" at bounding box center [432, 346] width 123 height 28
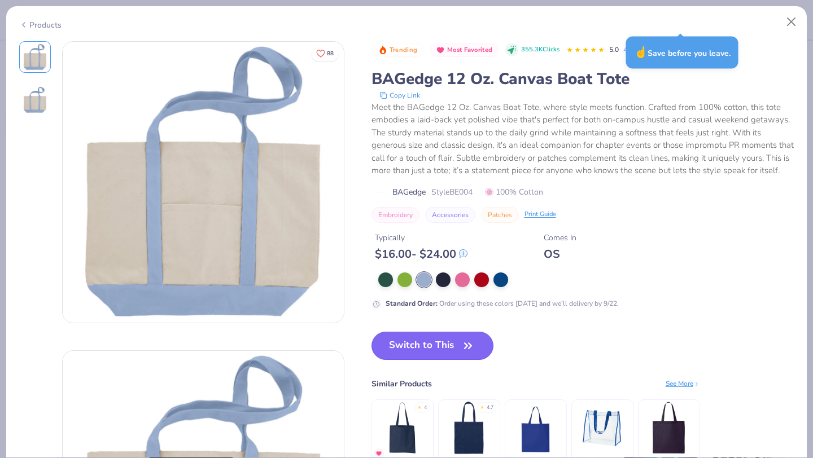
click at [429, 342] on button "Switch to This" at bounding box center [432, 346] width 123 height 28
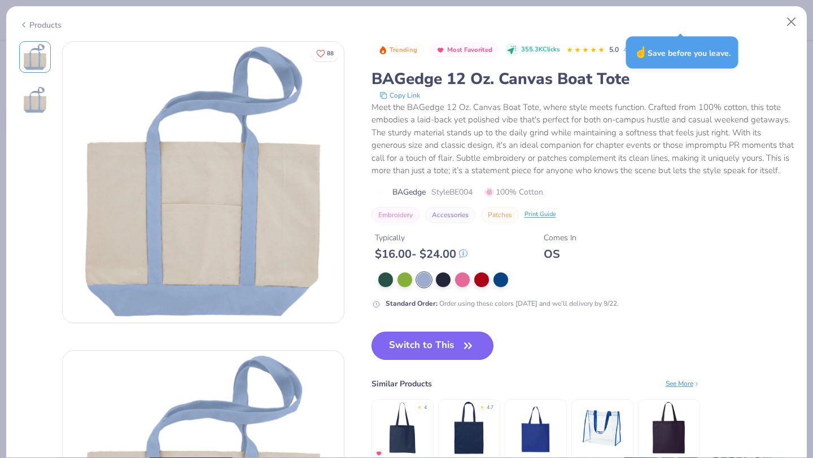
click at [429, 342] on button "Switch to This" at bounding box center [432, 346] width 123 height 28
click at [429, 343] on button "Switch to This" at bounding box center [432, 346] width 123 height 28
click at [430, 343] on button "Switch to This" at bounding box center [432, 346] width 123 height 28
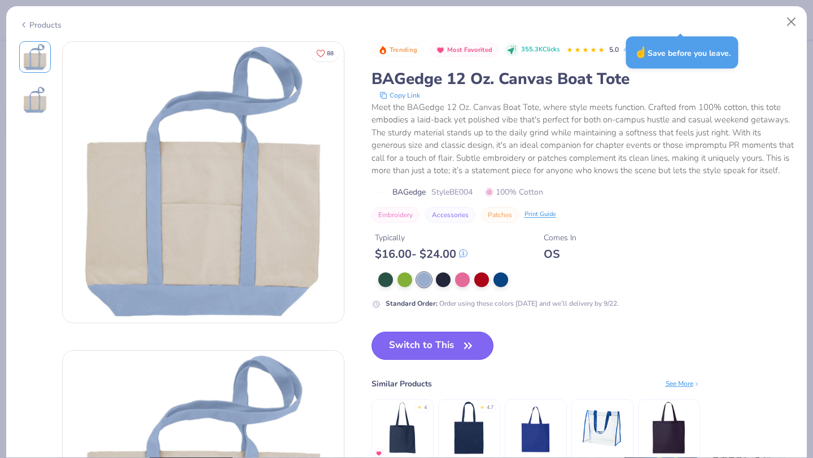
click at [430, 343] on button "Switch to This" at bounding box center [432, 346] width 123 height 28
click at [429, 342] on button "Switch to This" at bounding box center [432, 346] width 123 height 28
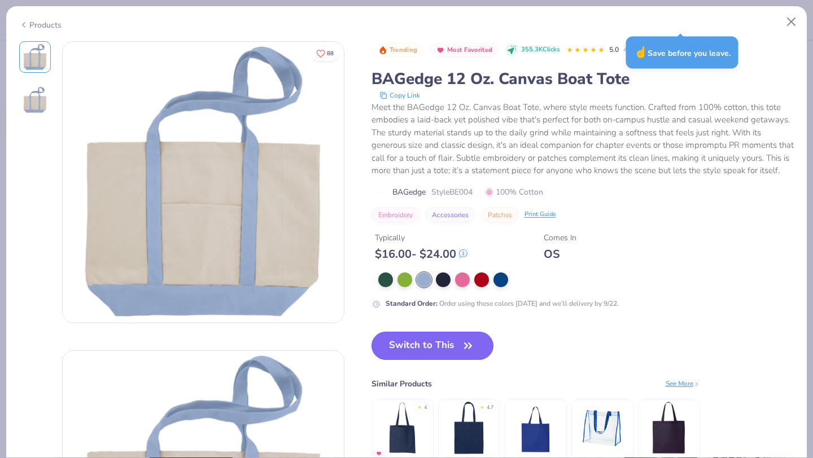
click at [429, 342] on button "Switch to This" at bounding box center [432, 346] width 123 height 28
click at [428, 342] on button "Switch to This" at bounding box center [432, 346] width 123 height 28
click at [427, 342] on button "Switch to This" at bounding box center [432, 346] width 123 height 28
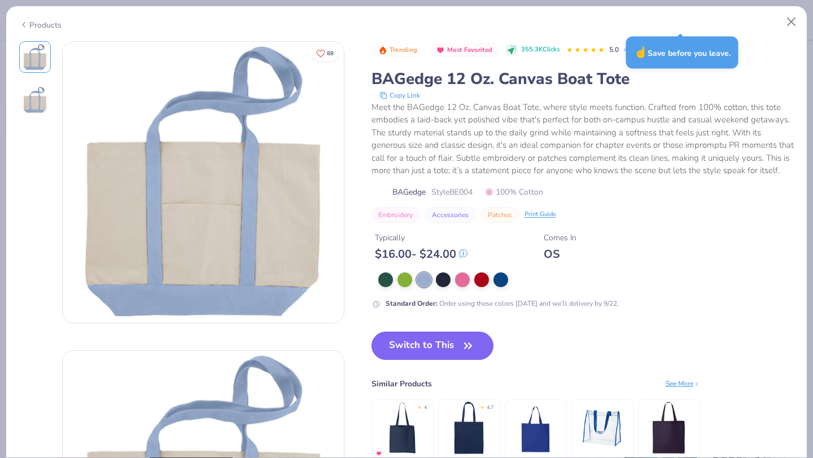
click at [427, 342] on button "Switch to This" at bounding box center [432, 346] width 123 height 28
click at [426, 340] on button "Switch to This" at bounding box center [432, 346] width 123 height 28
click at [466, 346] on icon "button" at bounding box center [468, 346] width 16 height 16
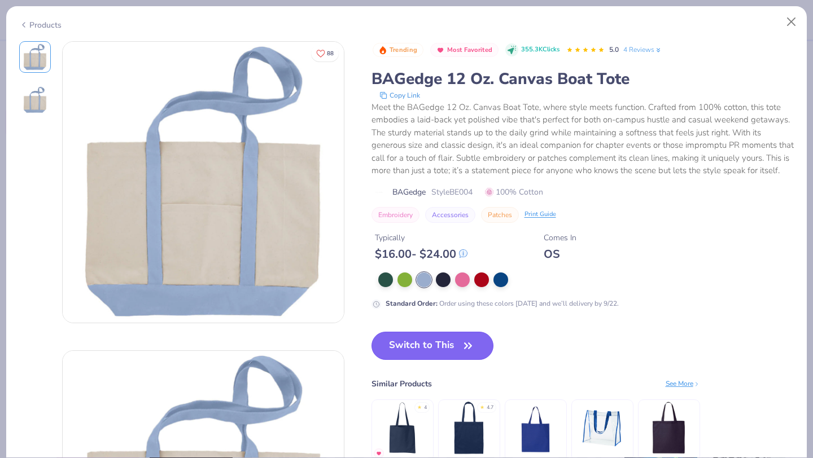
click at [466, 346] on icon "button" at bounding box center [468, 346] width 16 height 16
click at [793, 19] on button "Close" at bounding box center [791, 21] width 21 height 21
click at [794, 21] on button "Close" at bounding box center [791, 21] width 21 height 21
click at [425, 357] on button "Switch to This" at bounding box center [432, 346] width 123 height 28
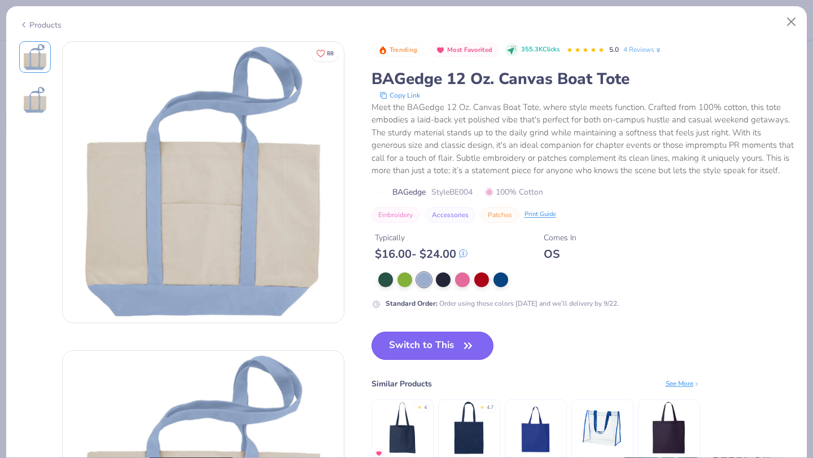
click at [427, 339] on button "Switch to This" at bounding box center [432, 346] width 123 height 28
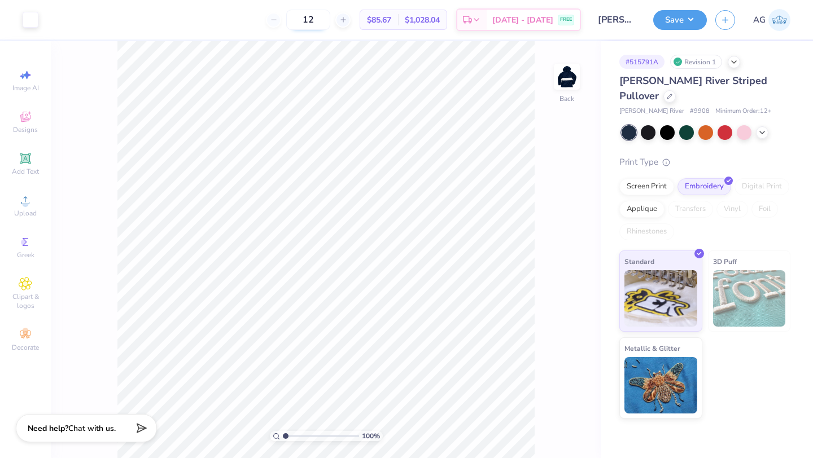
drag, startPoint x: 331, startPoint y: 18, endPoint x: 309, endPoint y: 18, distance: 21.5
click at [309, 18] on input "12" at bounding box center [308, 20] width 44 height 20
drag, startPoint x: 335, startPoint y: 19, endPoint x: 292, endPoint y: 18, distance: 42.9
click at [292, 18] on div "25" at bounding box center [308, 20] width 85 height 20
type input "5"
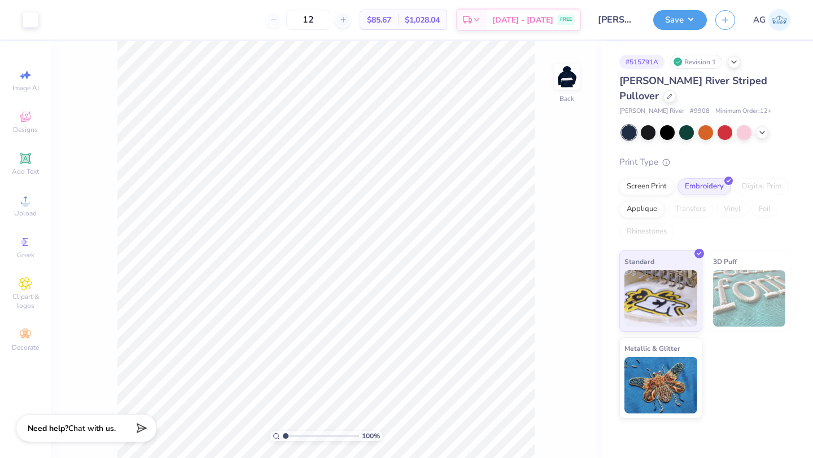
type input "1"
type input "2"
type input "50"
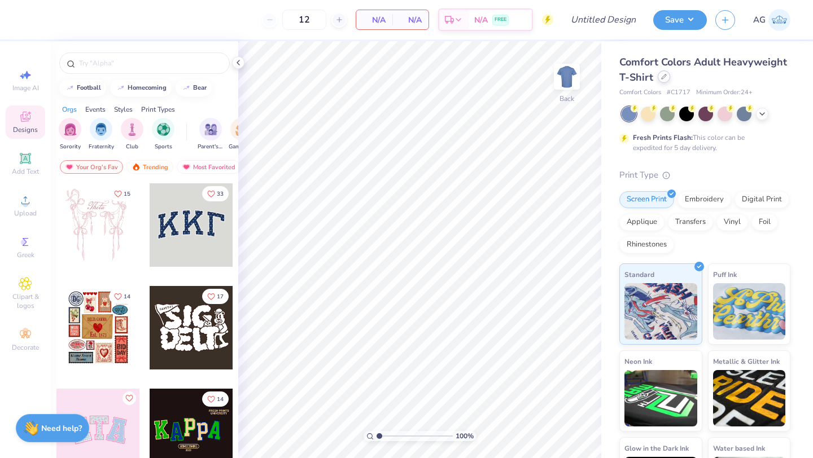
click at [667, 76] on div at bounding box center [664, 77] width 12 height 12
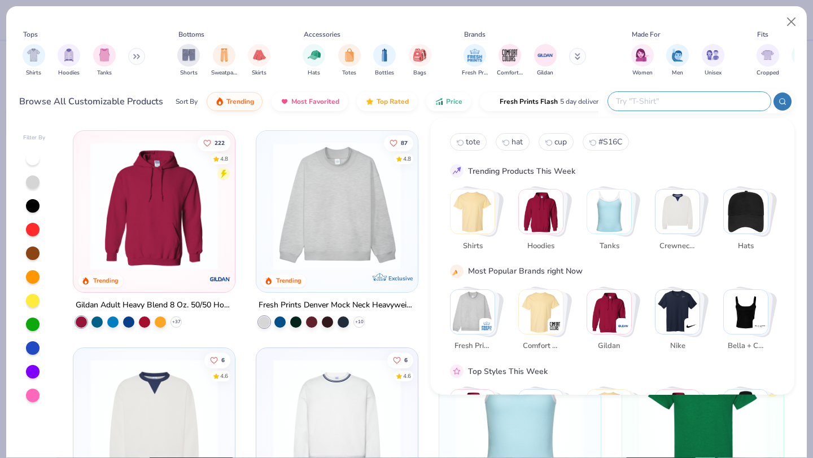
click at [685, 105] on input "text" at bounding box center [689, 101] width 148 height 13
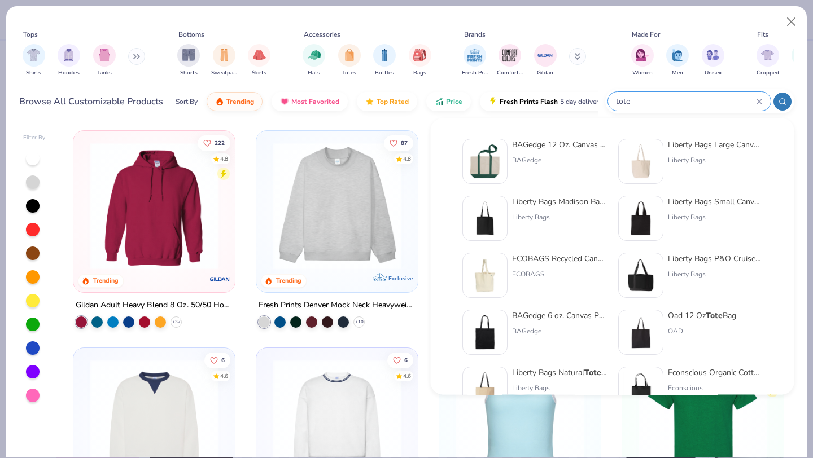
type input "tote"
click at [541, 158] on div "BAGedge" at bounding box center [559, 160] width 95 height 10
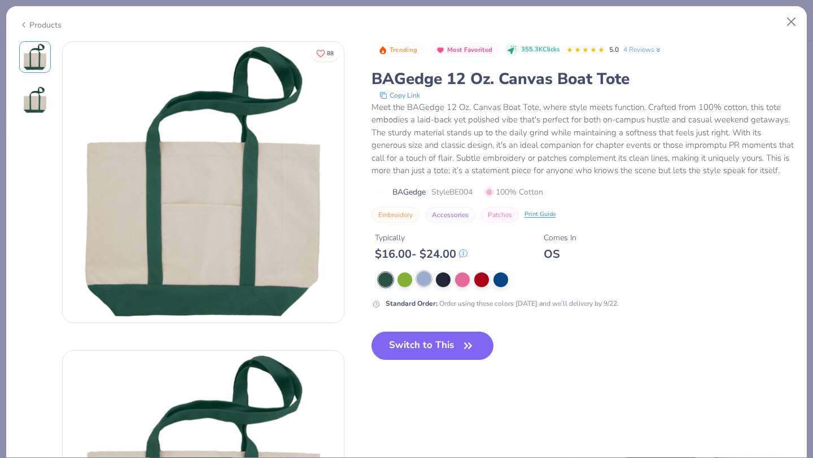
click at [426, 276] on div at bounding box center [424, 279] width 15 height 15
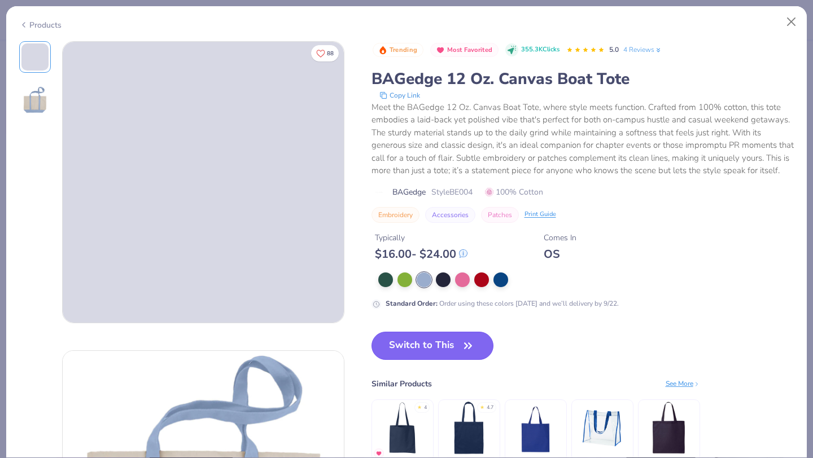
click at [427, 340] on button "Switch to This" at bounding box center [432, 346] width 123 height 28
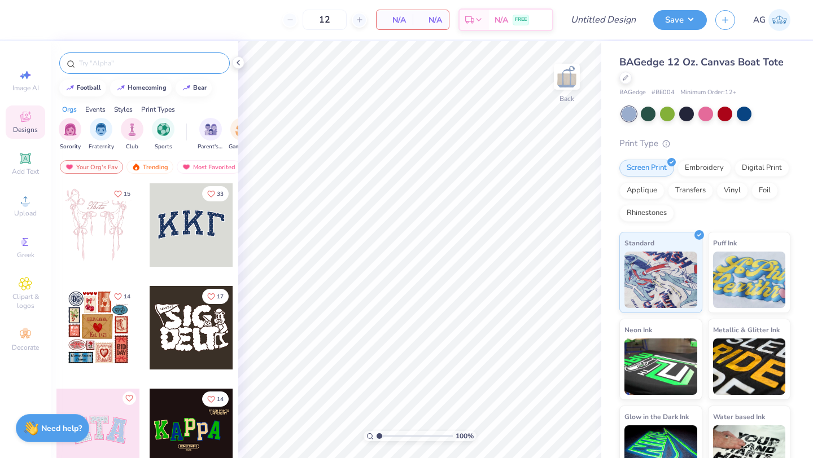
click at [98, 67] on input "text" at bounding box center [150, 63] width 145 height 11
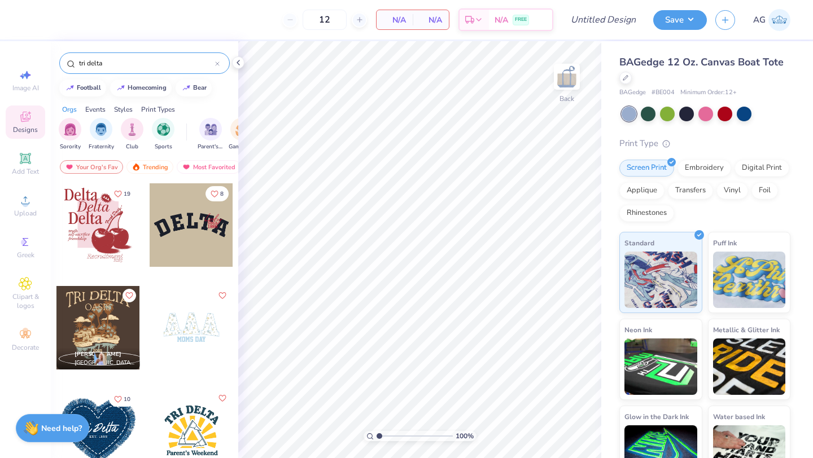
type input "tri delta"
click at [181, 318] on div at bounding box center [192, 328] width 84 height 84
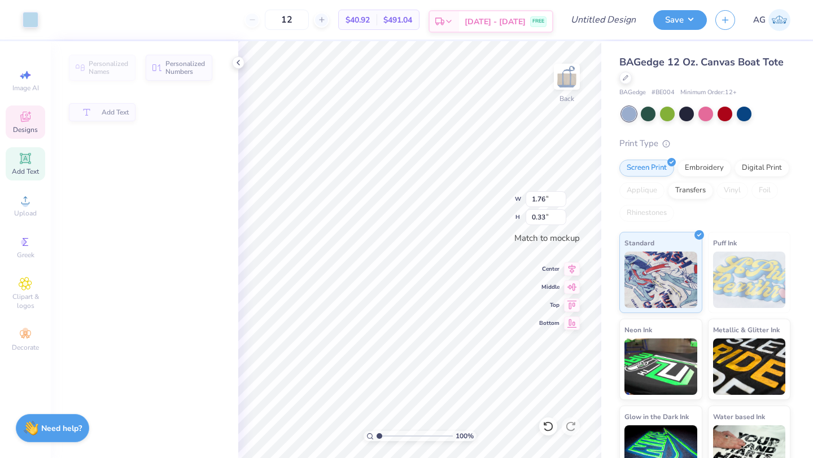
type input "1.76"
type input "0.33"
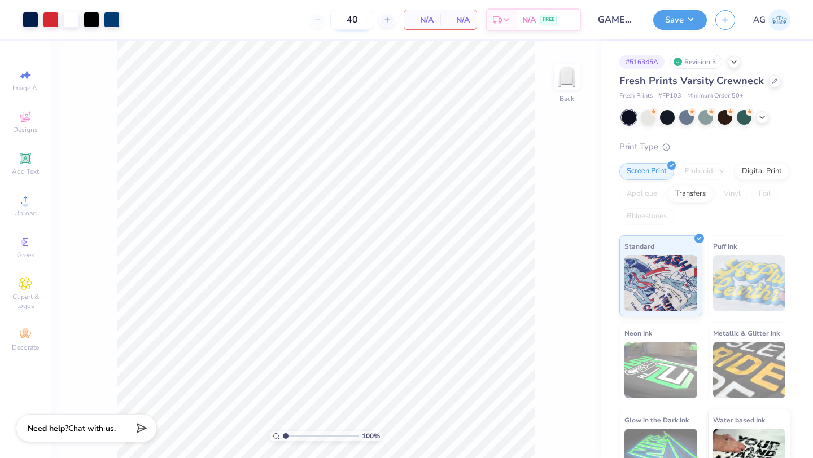
click at [359, 20] on input "40" at bounding box center [352, 20] width 44 height 20
type input "4"
type input "5"
type input "7"
type input "100"
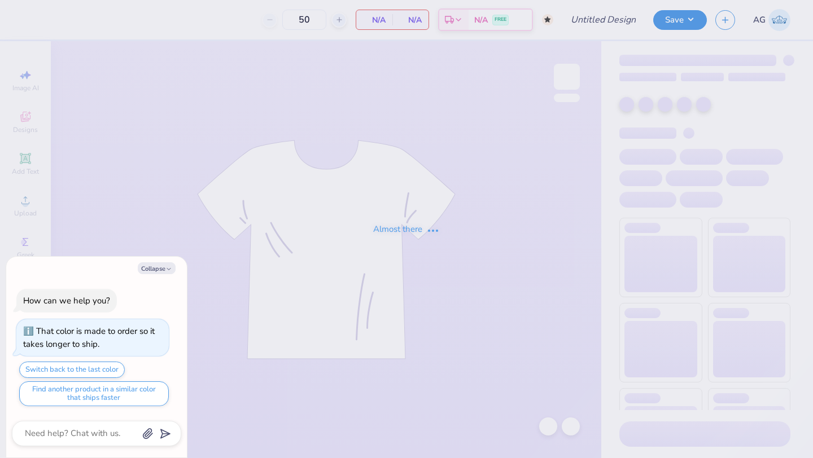
type textarea "x"
type input "Mom: DDD Crewneck"
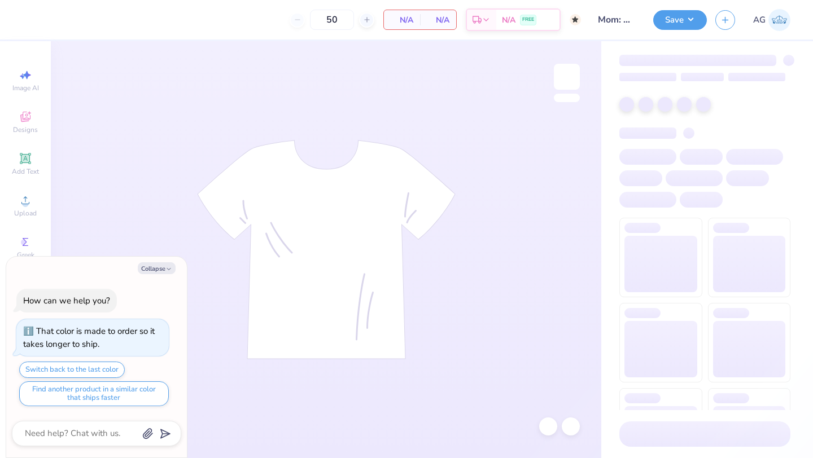
click at [165, 266] on icon "button" at bounding box center [168, 269] width 7 height 7
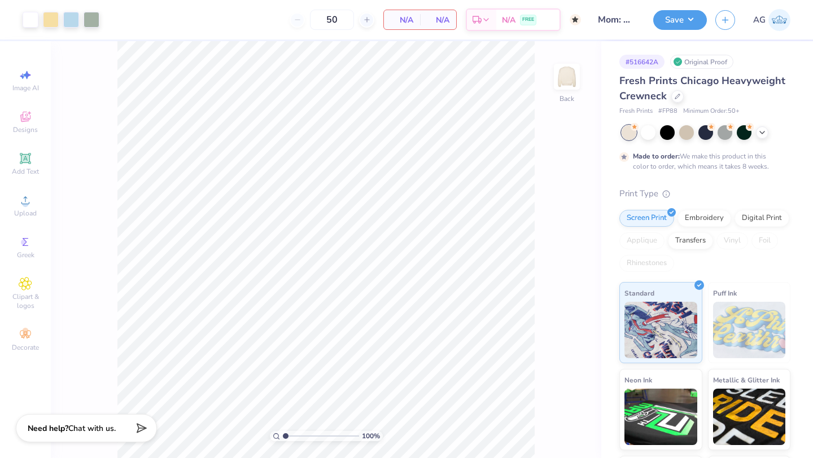
type textarea "x"
click at [683, 95] on div "Fresh Prints Chicago Heavyweight Crewneck" at bounding box center [704, 88] width 171 height 30
click at [676, 95] on icon at bounding box center [678, 96] width 6 height 6
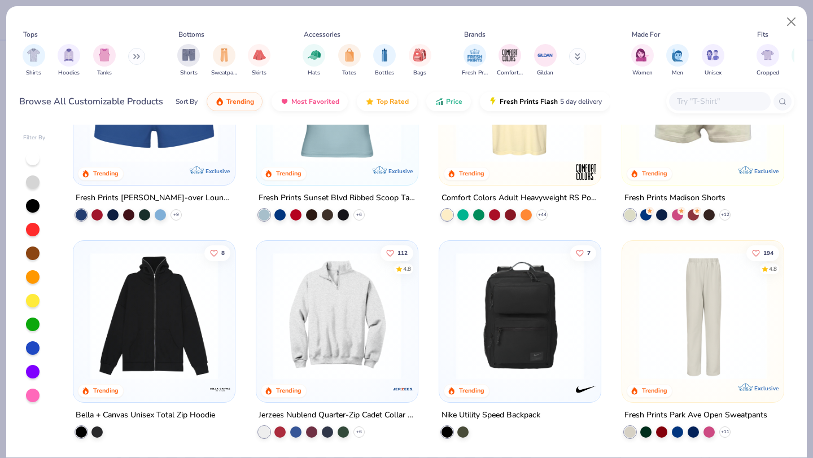
scroll to position [980, 0]
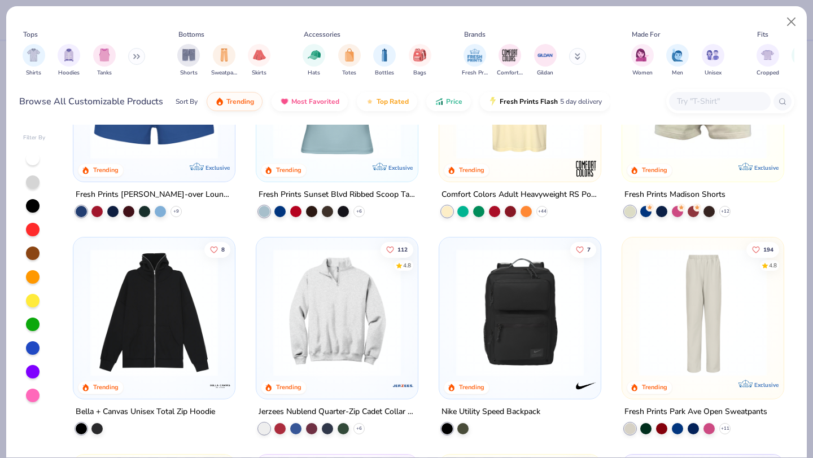
click at [709, 104] on input "text" at bounding box center [719, 101] width 87 height 13
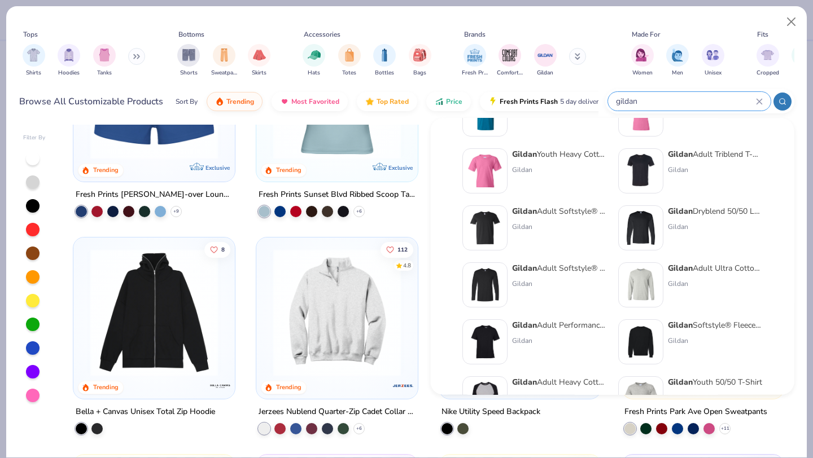
scroll to position [392, 0]
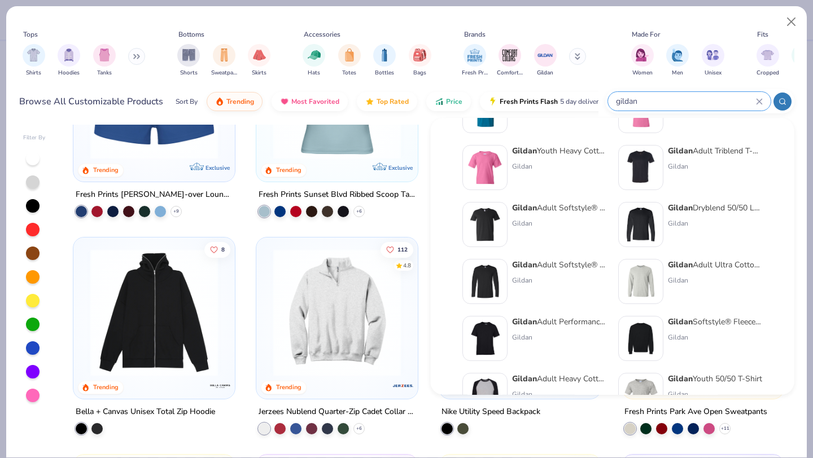
type input "gildan"
click at [709, 273] on div "Gildan Adult Ultra Cotton 6 Oz. Long-Sleeve T-[PERSON_NAME]" at bounding box center [715, 282] width 95 height 45
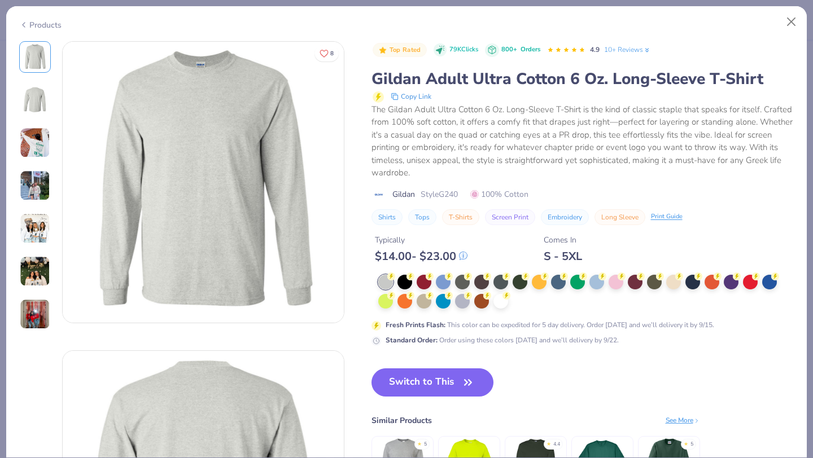
click at [49, 25] on div "Products" at bounding box center [40, 25] width 42 height 12
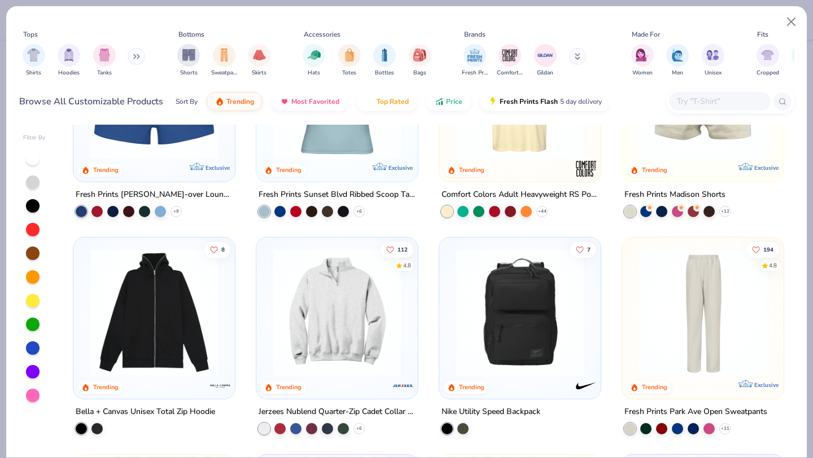
click at [706, 102] on input "text" at bounding box center [719, 101] width 87 height 13
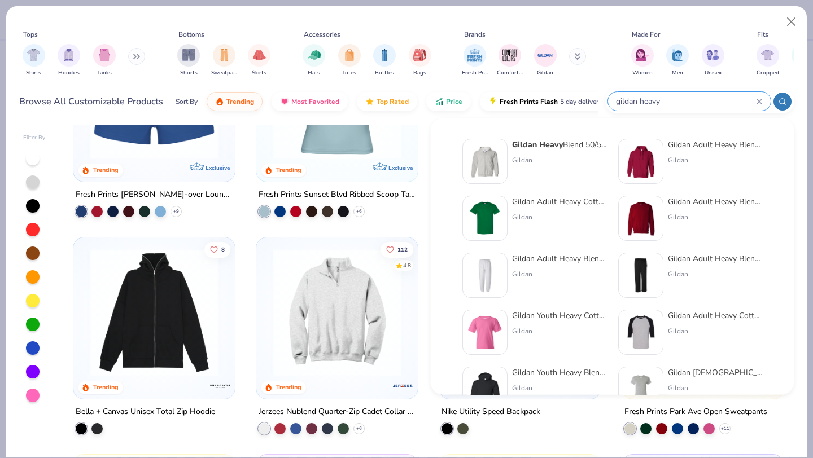
type input "gildan heavy"
click at [704, 209] on div "Gildan Adult Heavy Blend Adult 8 Oz. 50/50 Fleece Crew Gildan" at bounding box center [715, 218] width 95 height 45
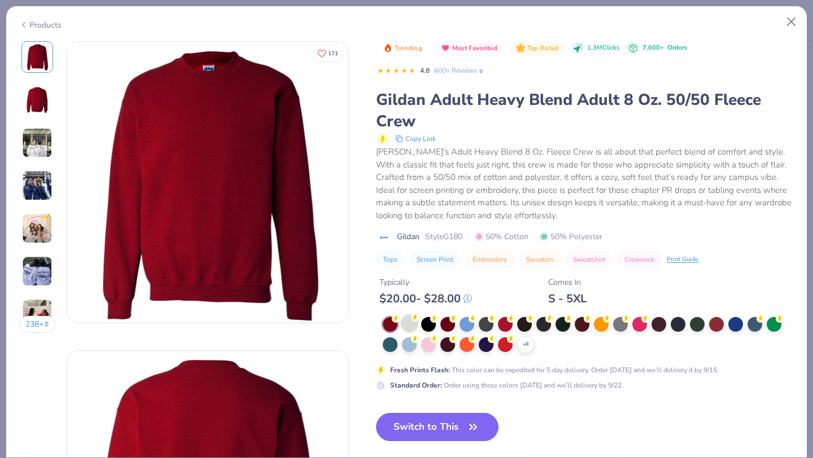
click at [411, 298] on div "$ 20.00 - $ 28.00" at bounding box center [425, 299] width 93 height 14
click at [530, 339] on div "+ 8" at bounding box center [525, 344] width 17 height 17
click at [641, 342] on icon at bounding box center [645, 338] width 8 height 8
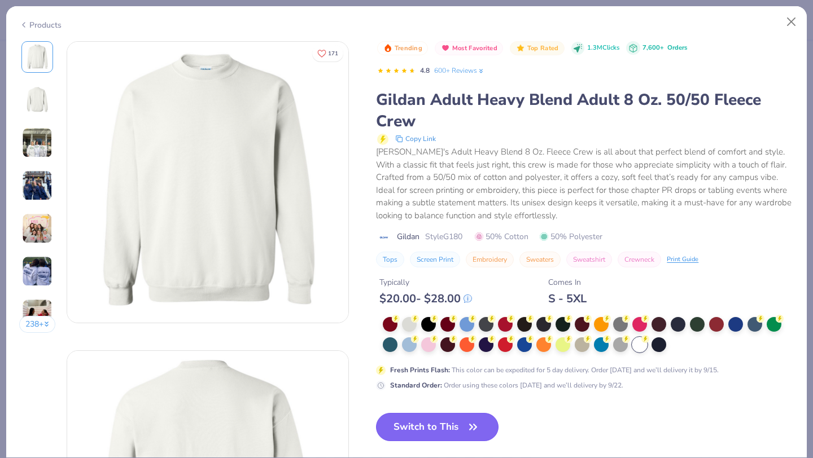
click at [416, 423] on button "Switch to This" at bounding box center [437, 427] width 123 height 28
click at [456, 431] on button "Switch to This" at bounding box center [437, 427] width 123 height 28
click at [451, 429] on button "Switch to This" at bounding box center [437, 427] width 123 height 28
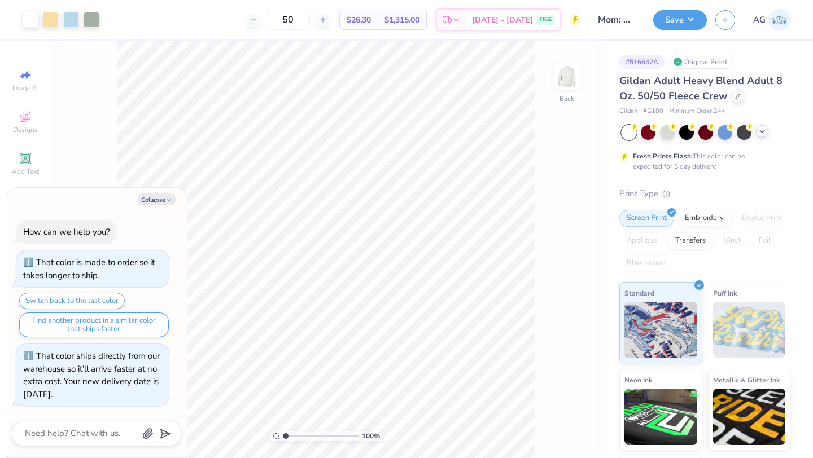
click at [763, 132] on icon at bounding box center [762, 131] width 9 height 9
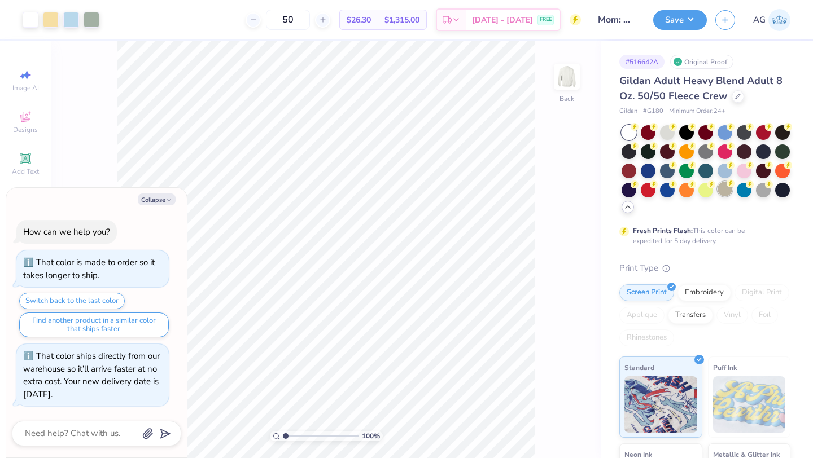
click at [727, 189] on div at bounding box center [725, 189] width 15 height 15
click at [667, 127] on div at bounding box center [667, 131] width 15 height 15
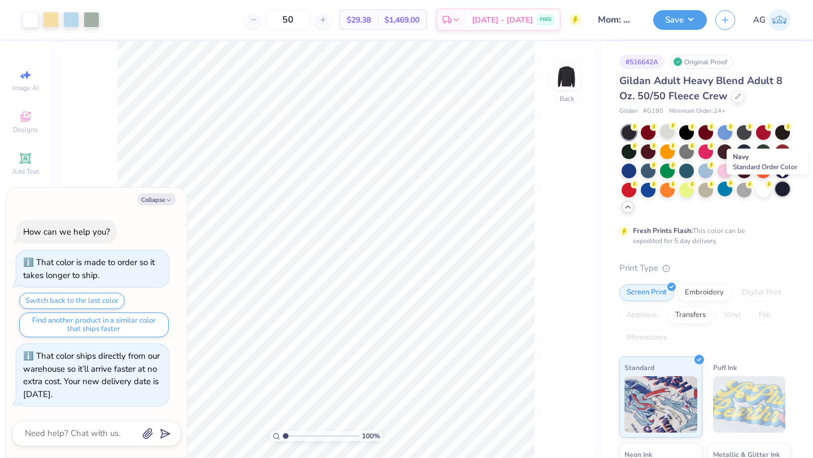
click at [786, 185] on div at bounding box center [782, 189] width 15 height 15
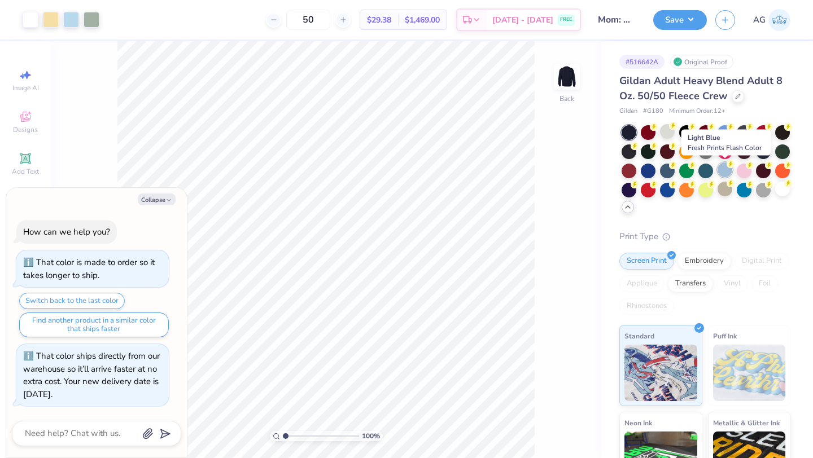
click at [724, 173] on div at bounding box center [725, 170] width 15 height 15
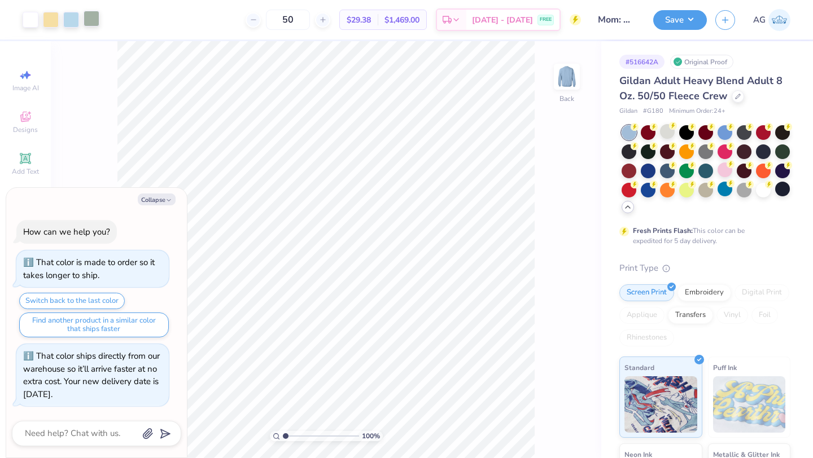
click at [90, 20] on div at bounding box center [92, 19] width 16 height 16
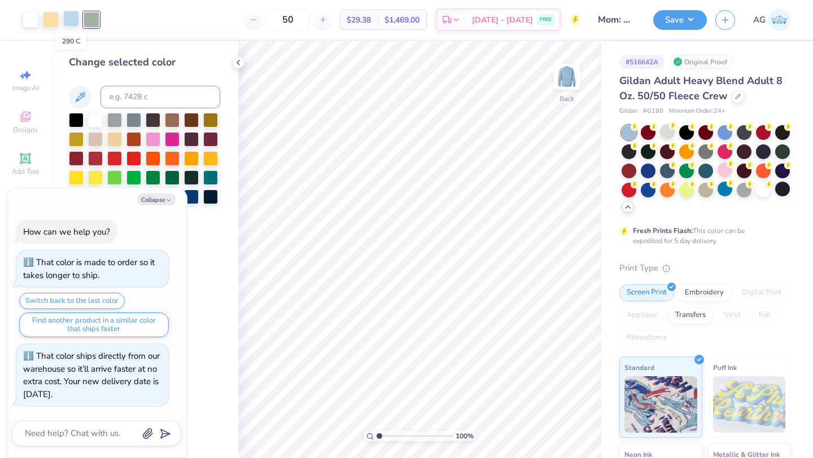
click at [73, 20] on div at bounding box center [71, 19] width 16 height 16
click at [193, 197] on div at bounding box center [191, 196] width 15 height 15
click at [160, 202] on button "Collapse" at bounding box center [157, 200] width 38 height 12
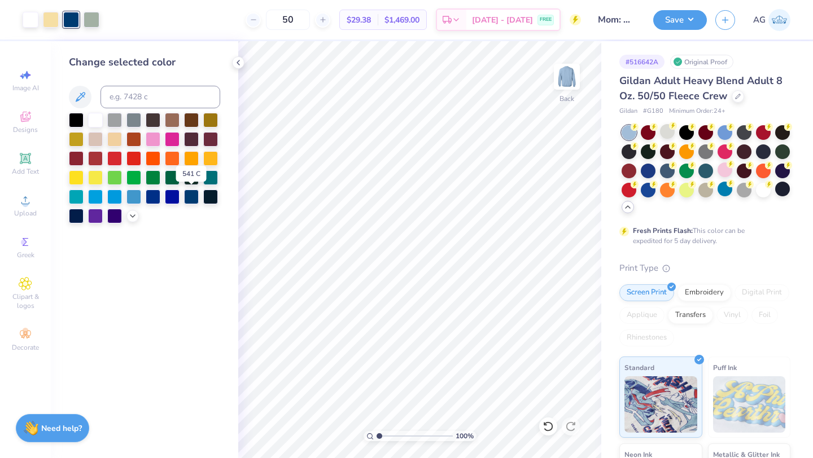
type textarea "x"
click at [93, 7] on div "Art colors" at bounding box center [49, 20] width 99 height 40
click at [93, 14] on div at bounding box center [92, 19] width 16 height 16
click at [128, 102] on input at bounding box center [160, 97] width 120 height 23
type input "290"
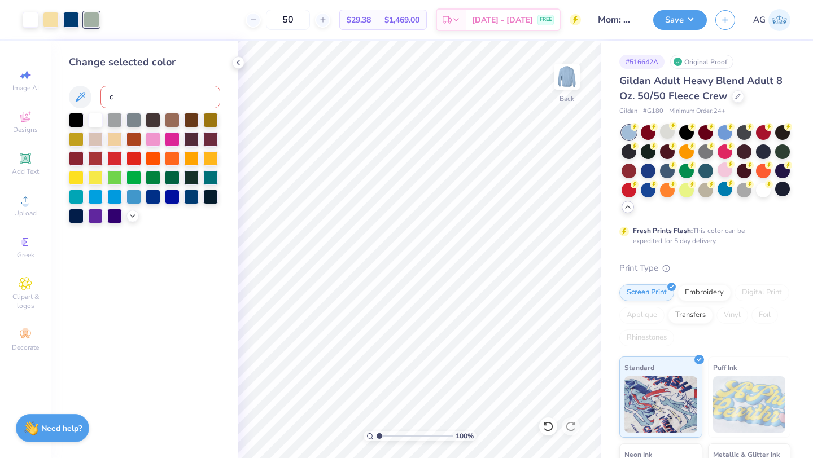
type input "c"
click at [672, 17] on button "Save" at bounding box center [680, 18] width 54 height 20
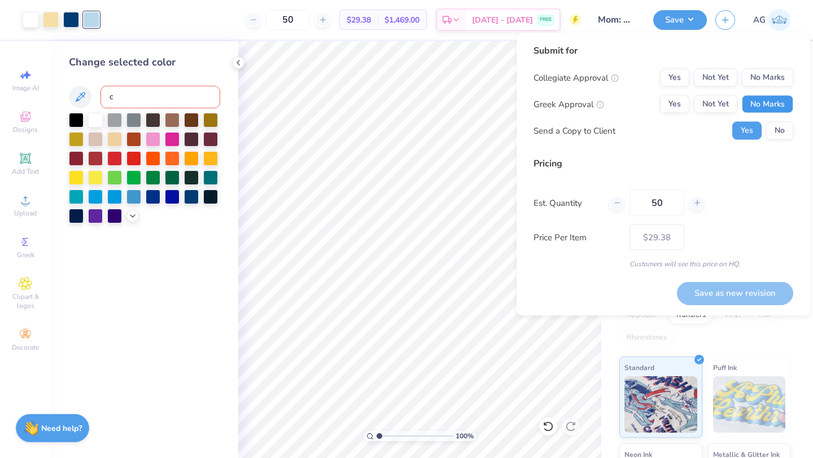
click at [756, 107] on button "No Marks" at bounding box center [767, 104] width 51 height 18
click at [687, 99] on button "Yes" at bounding box center [674, 104] width 29 height 18
click at [777, 88] on div "Collegiate Approval Yes Not Yet No Marks Greek Approval Yes Not Yet No Marks Se…" at bounding box center [664, 104] width 260 height 71
click at [777, 83] on button "No Marks" at bounding box center [767, 78] width 51 height 18
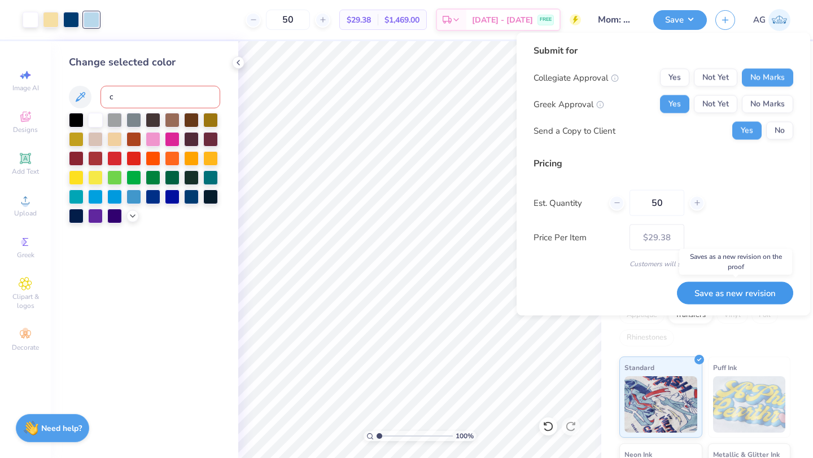
click at [719, 291] on button "Save as new revision" at bounding box center [735, 293] width 116 height 23
type input "$29.38"
click at [762, 288] on div "Saving..." at bounding box center [750, 293] width 88 height 23
click at [734, 290] on div "Saving..." at bounding box center [750, 293] width 88 height 23
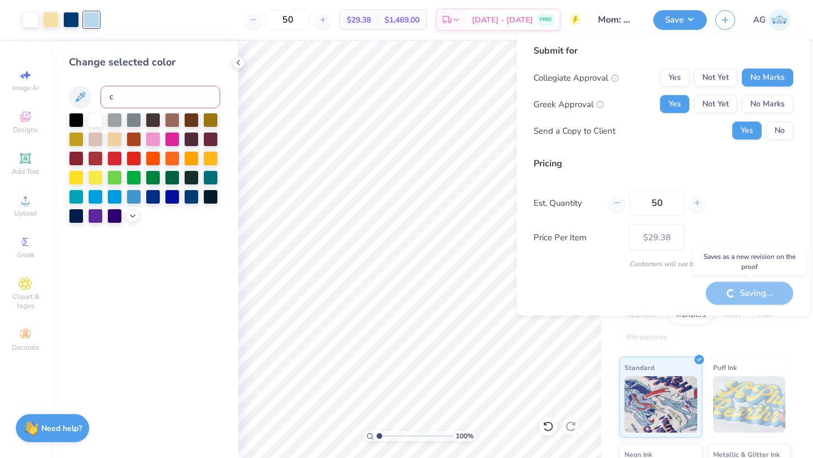
click at [734, 290] on div "Saving..." at bounding box center [750, 293] width 88 height 23
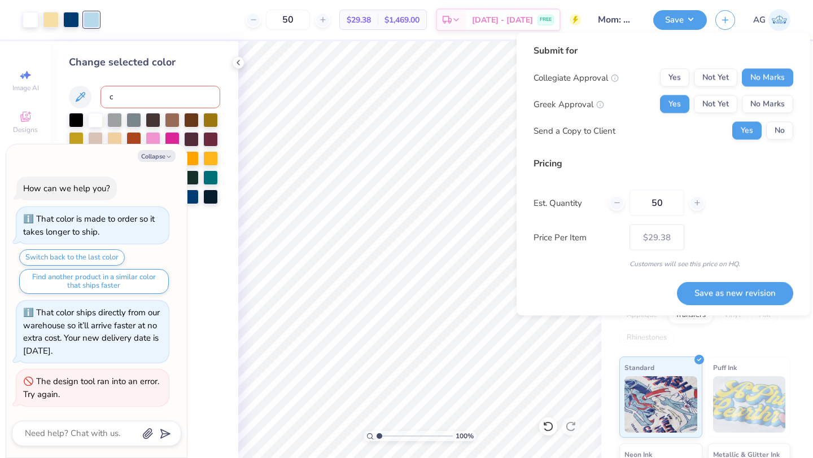
type textarea "x"
click at [708, 291] on button "Save as new revision" at bounding box center [735, 293] width 116 height 23
type input "$29.38"
click at [662, 196] on input "50" at bounding box center [656, 203] width 55 height 26
type input "5"
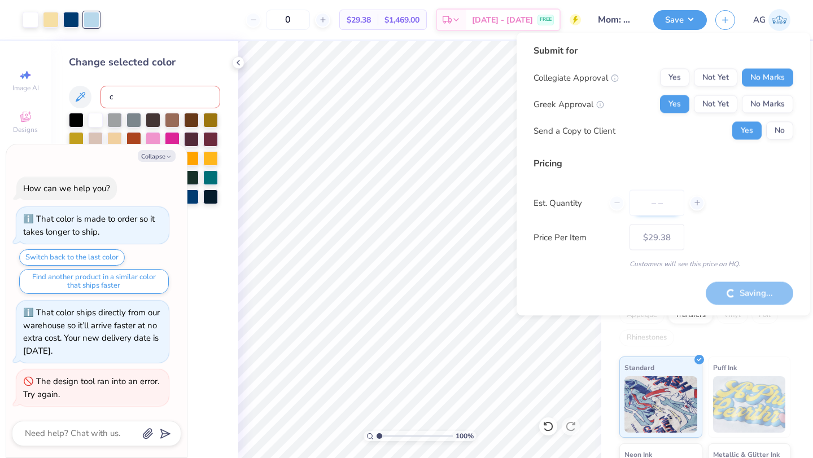
type input "0"
type input "012"
type input "12"
type input "$56.26"
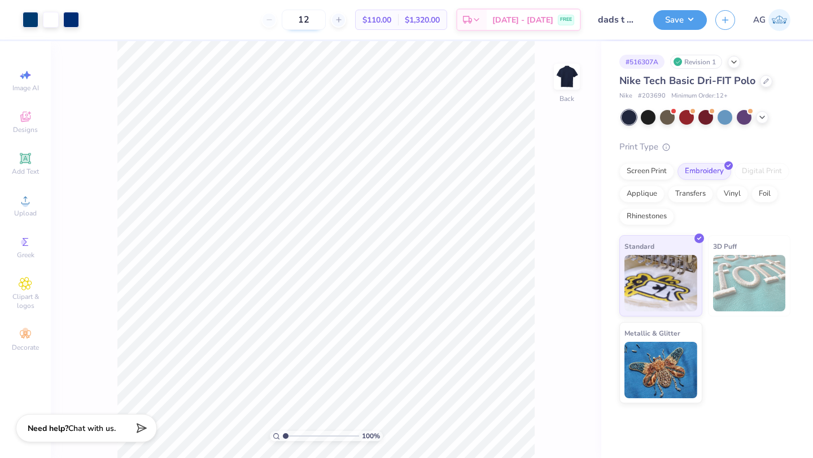
click at [325, 23] on input "12" at bounding box center [304, 20] width 44 height 20
type input "1"
type input "2"
type input "5"
type input "100"
